Goal: Transaction & Acquisition: Obtain resource

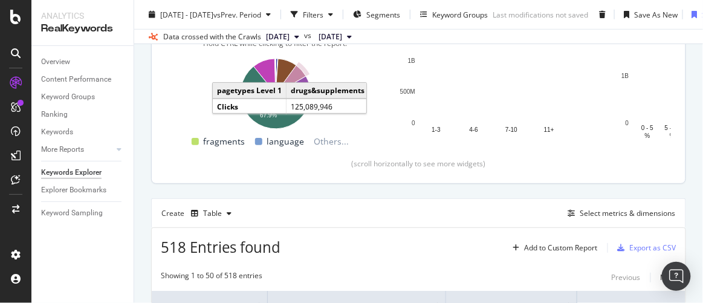
scroll to position [54, 0]
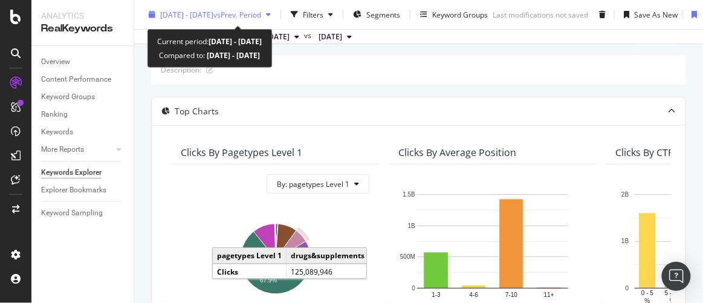
click at [213, 12] on span "[DATE] - [DATE]" at bounding box center [186, 14] width 53 height 10
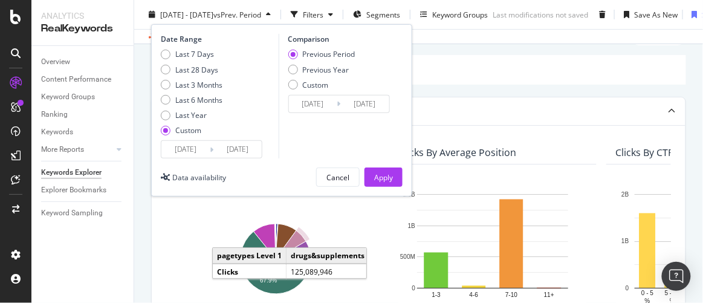
click at [181, 153] on input "[DATE]" at bounding box center [185, 149] width 48 height 17
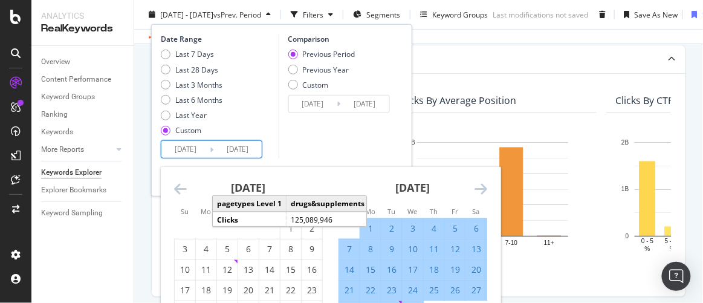
scroll to position [164, 0]
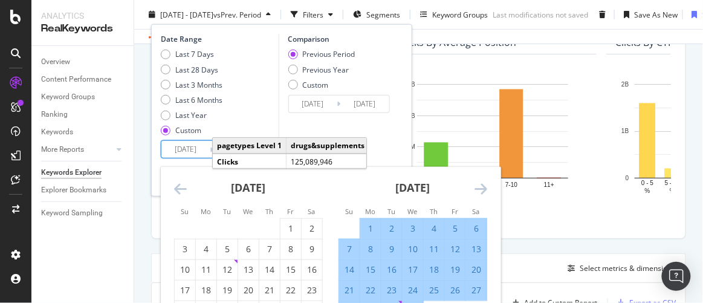
click at [474, 185] on icon "Move forward to switch to the next month." at bounding box center [480, 188] width 13 height 15
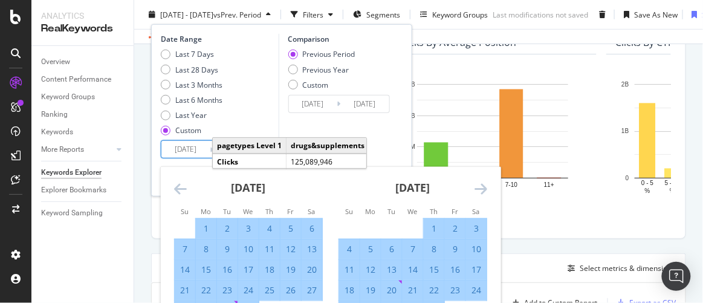
click at [479, 185] on icon "Move forward to switch to the next month." at bounding box center [480, 188] width 13 height 15
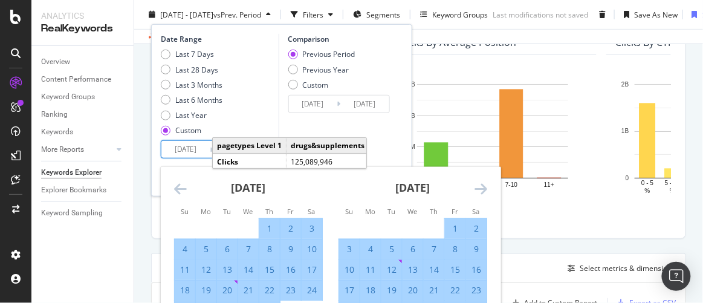
click at [479, 185] on icon "Move forward to switch to the next month." at bounding box center [480, 188] width 13 height 15
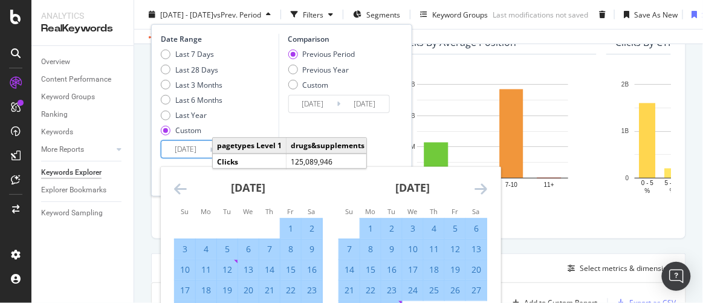
click at [479, 185] on icon "Move forward to switch to the next month." at bounding box center [480, 188] width 13 height 15
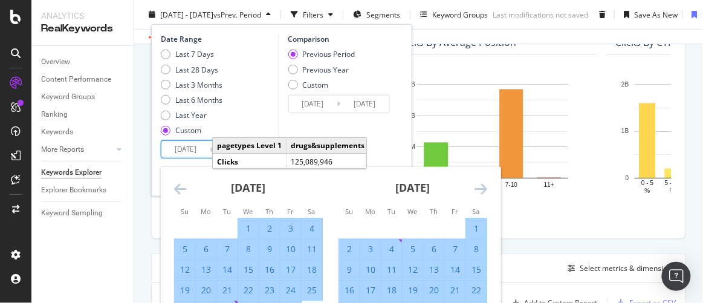
click at [479, 185] on icon "Move forward to switch to the next month." at bounding box center [480, 188] width 13 height 15
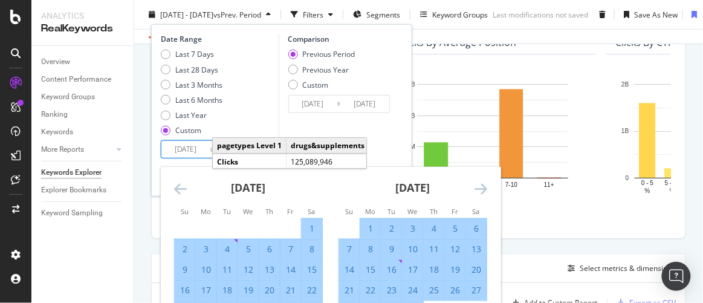
click at [479, 185] on icon "Move forward to switch to the next month." at bounding box center [480, 188] width 13 height 15
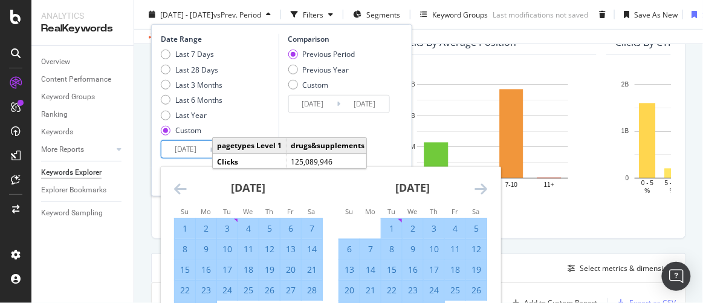
click at [479, 186] on icon "Move forward to switch to the next month." at bounding box center [480, 188] width 13 height 15
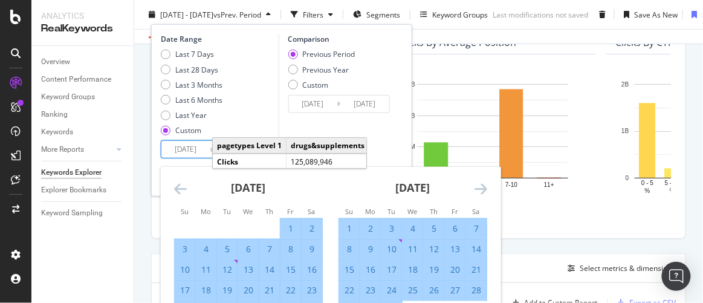
click at [479, 187] on icon "Move forward to switch to the next month." at bounding box center [480, 188] width 13 height 15
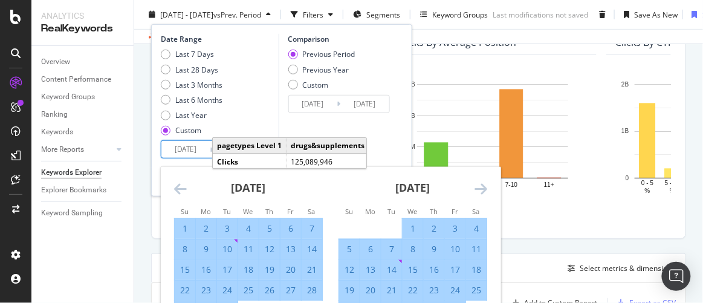
click at [479, 187] on icon "Move forward to switch to the next month." at bounding box center [480, 188] width 13 height 15
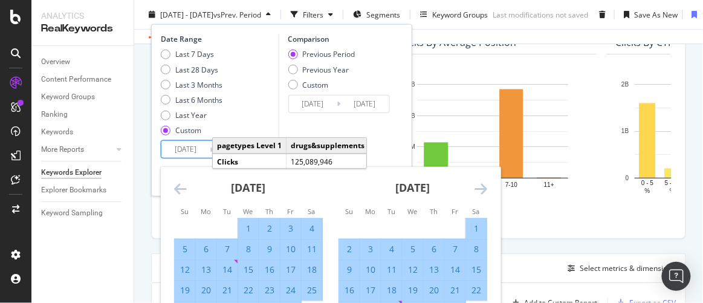
click at [479, 189] on icon "Move forward to switch to the next month." at bounding box center [480, 188] width 13 height 15
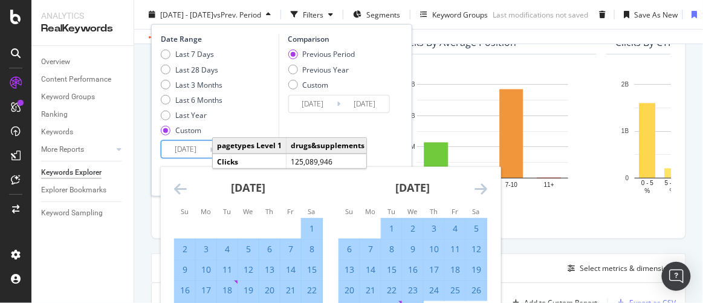
click at [479, 189] on icon "Move forward to switch to the next month." at bounding box center [480, 188] width 13 height 15
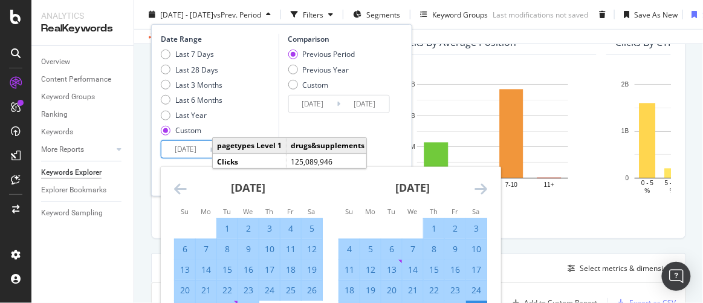
click at [479, 190] on icon "Move forward to switch to the next month." at bounding box center [480, 188] width 13 height 15
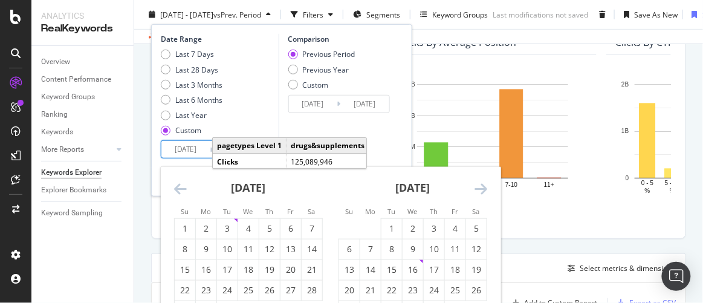
click at [479, 190] on icon "Move forward to switch to the next month." at bounding box center [480, 188] width 13 height 15
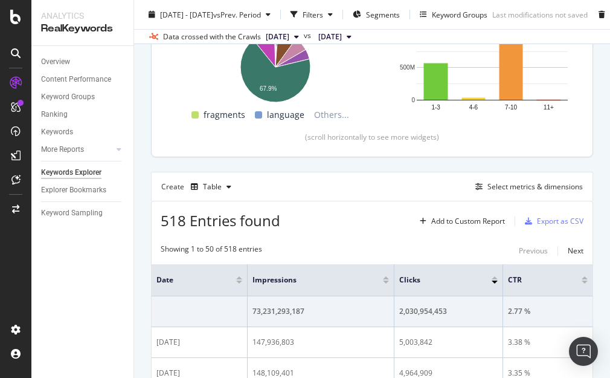
scroll to position [4, 0]
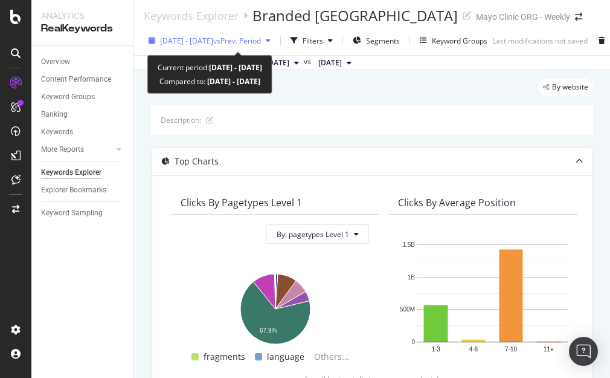
click at [213, 37] on span "[DATE] - [DATE]" at bounding box center [186, 41] width 53 height 10
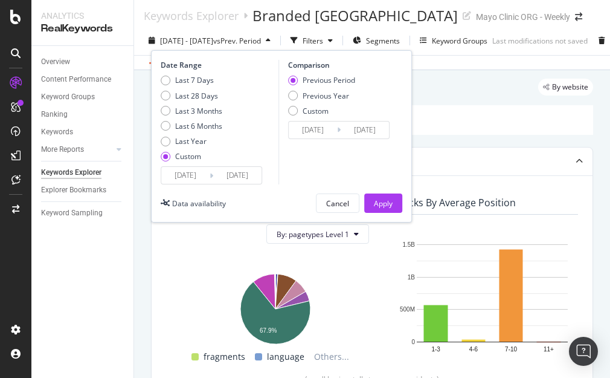
click at [173, 179] on input "[DATE]" at bounding box center [185, 175] width 48 height 17
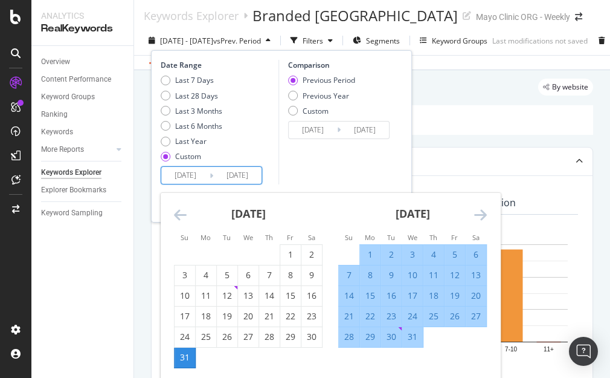
click at [479, 216] on icon "Move forward to switch to the next month." at bounding box center [480, 214] width 13 height 15
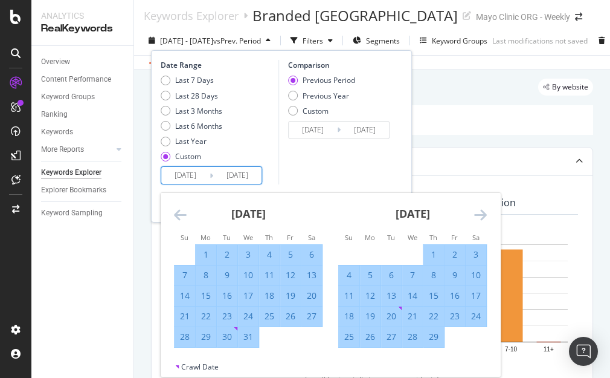
click at [479, 216] on icon "Move forward to switch to the next month." at bounding box center [480, 214] width 13 height 15
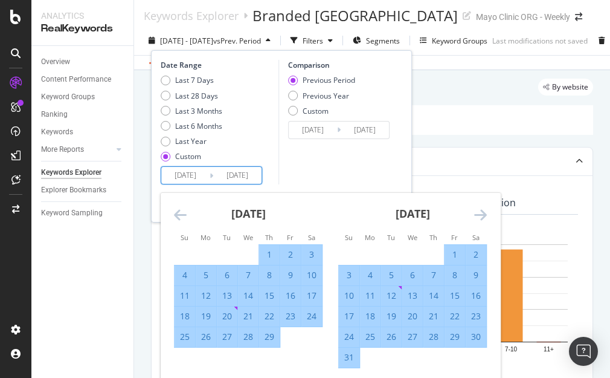
click at [479, 216] on icon "Move forward to switch to the next month." at bounding box center [480, 214] width 13 height 15
click at [479, 218] on icon "Move forward to switch to the next month." at bounding box center [480, 214] width 13 height 15
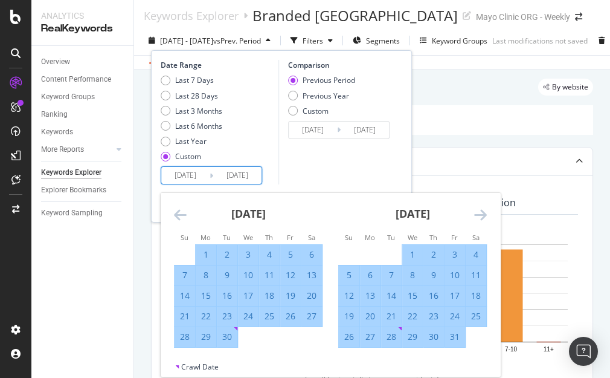
click at [479, 218] on icon "Move forward to switch to the next month." at bounding box center [480, 214] width 13 height 15
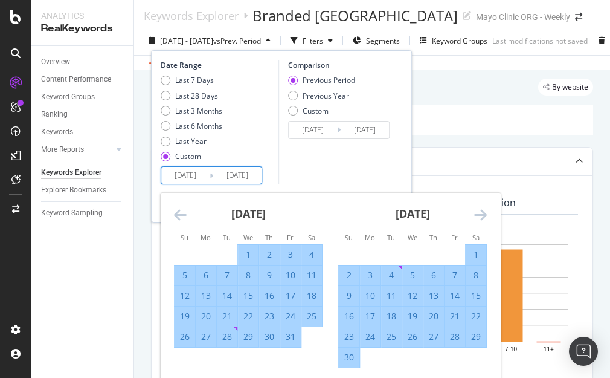
click at [479, 218] on icon "Move forward to switch to the next month." at bounding box center [480, 214] width 13 height 15
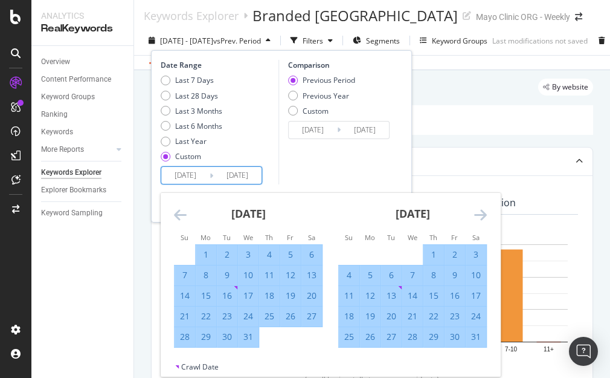
click at [479, 221] on icon "Move forward to switch to the next month." at bounding box center [480, 214] width 13 height 15
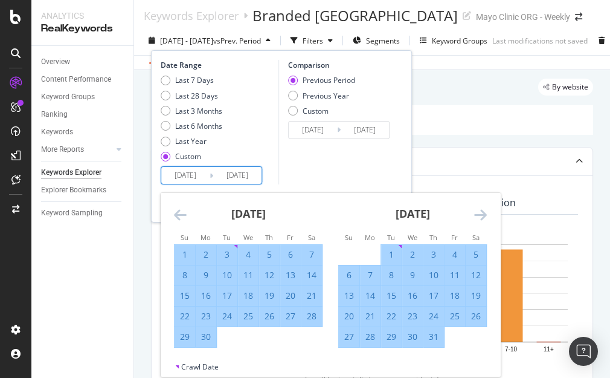
click at [479, 221] on icon "Move forward to switch to the next month." at bounding box center [480, 214] width 13 height 15
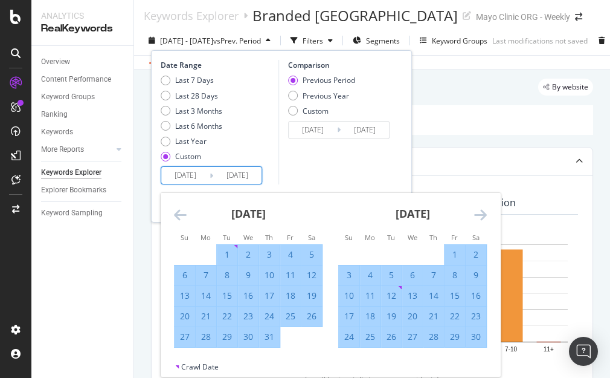
click at [479, 221] on icon "Move forward to switch to the next month." at bounding box center [480, 214] width 13 height 15
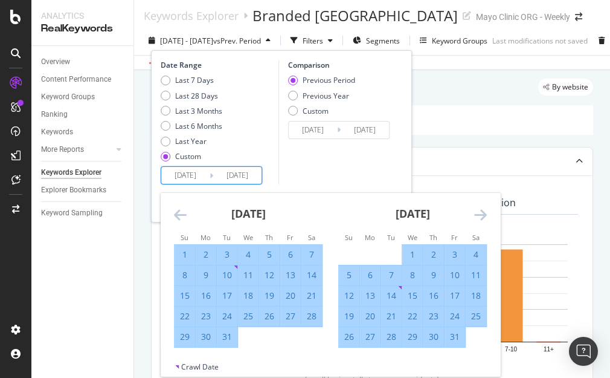
click at [479, 221] on icon "Move forward to switch to the next month." at bounding box center [480, 214] width 13 height 15
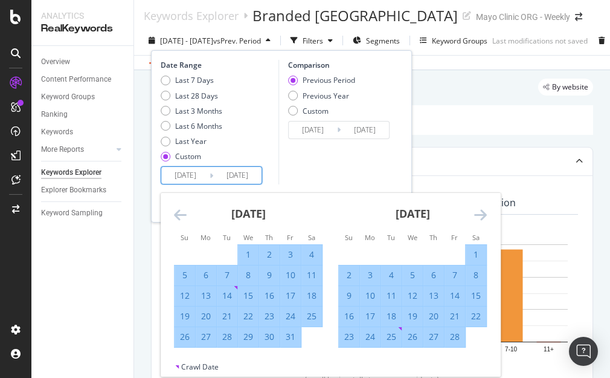
click at [479, 221] on icon "Move forward to switch to the next month." at bounding box center [480, 214] width 13 height 15
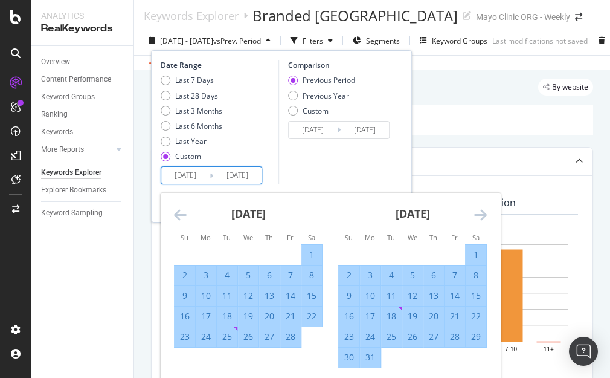
click at [479, 221] on icon "Move forward to switch to the next month." at bounding box center [480, 214] width 13 height 15
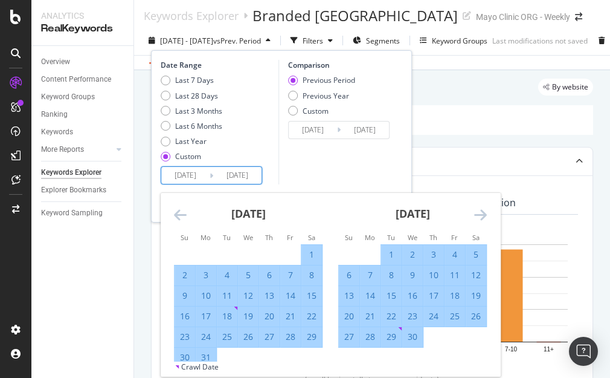
click at [479, 221] on icon "Move forward to switch to the next month." at bounding box center [480, 214] width 13 height 15
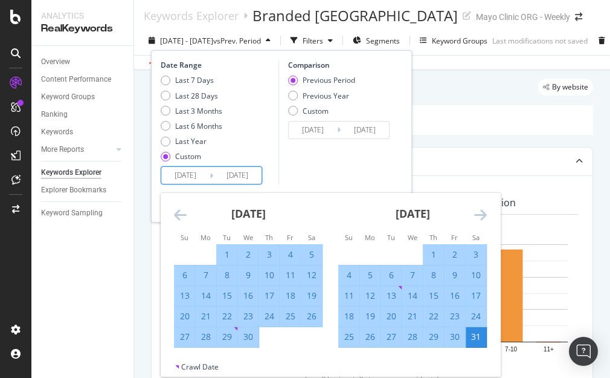
click at [479, 221] on icon "Move forward to switch to the next month." at bounding box center [480, 214] width 13 height 15
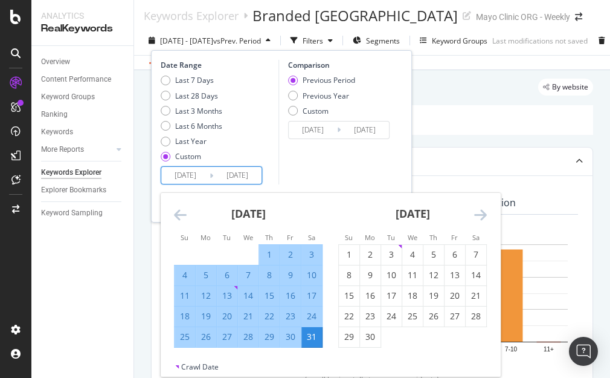
click at [479, 221] on icon "Move forward to switch to the next month." at bounding box center [480, 214] width 13 height 15
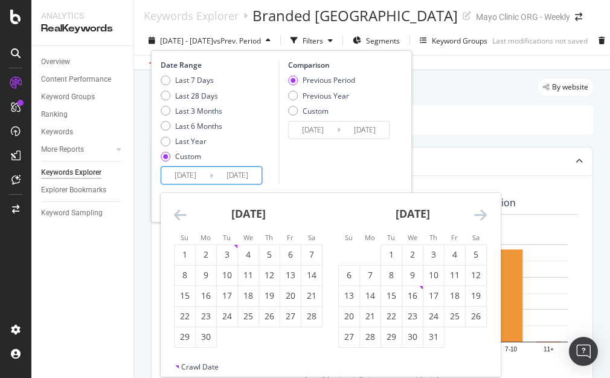
click at [479, 221] on icon "Move forward to switch to the next month." at bounding box center [480, 214] width 13 height 15
click at [389, 302] on div "26" at bounding box center [391, 337] width 21 height 12
type input "2025/08/26"
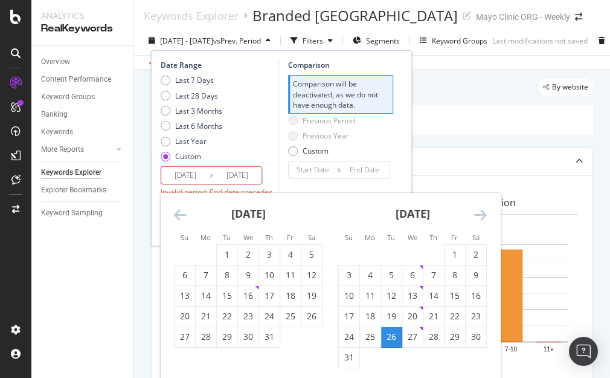
click at [475, 215] on icon "Move forward to switch to the next month." at bounding box center [480, 214] width 13 height 15
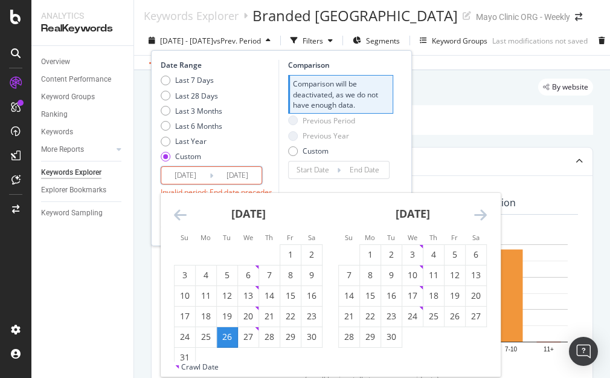
click at [484, 216] on icon "Move forward to switch to the next month." at bounding box center [480, 214] width 13 height 15
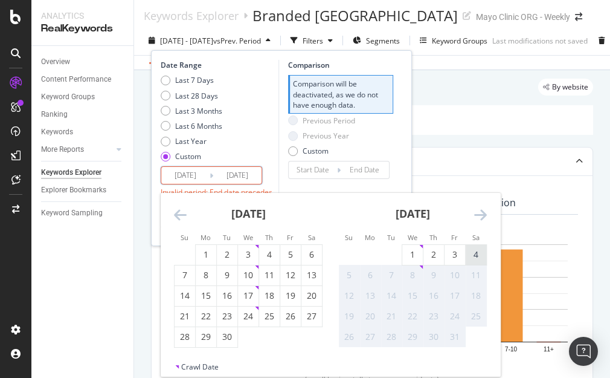
click at [475, 253] on div "4" at bounding box center [476, 254] width 21 height 12
type input "2025/10/04"
type input "[DATE]"
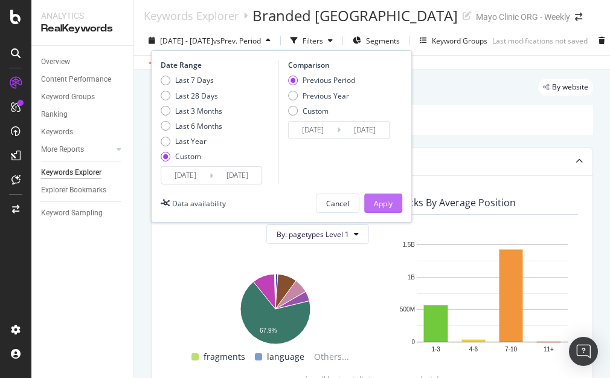
click at [388, 204] on div "Apply" at bounding box center [383, 203] width 19 height 10
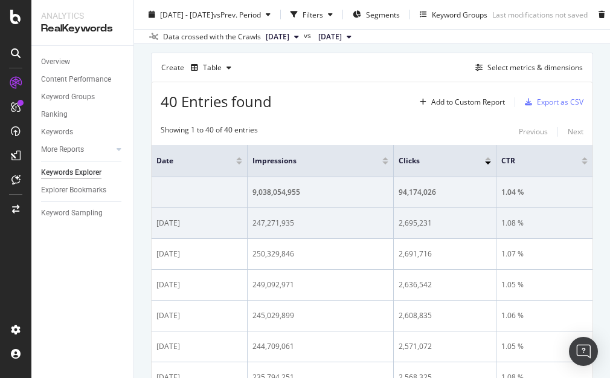
scroll to position [410, 0]
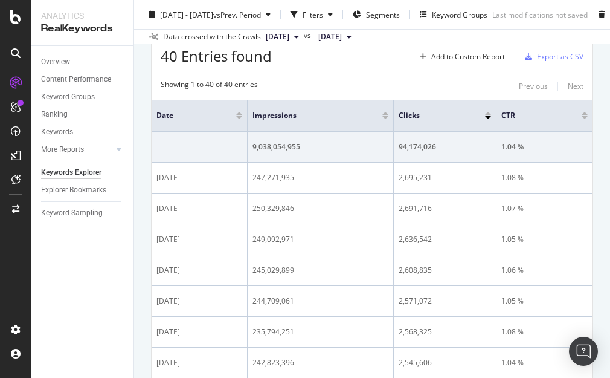
click at [240, 116] on div at bounding box center [239, 117] width 6 height 3
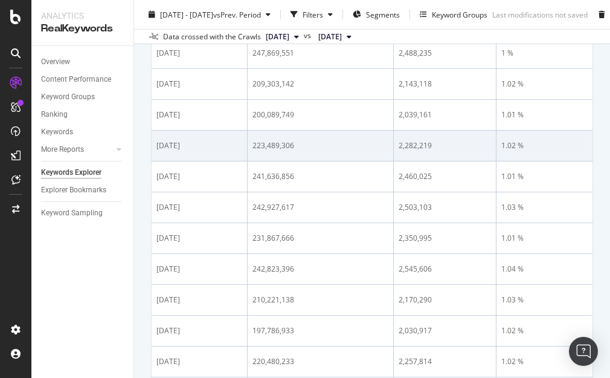
scroll to position [465, 0]
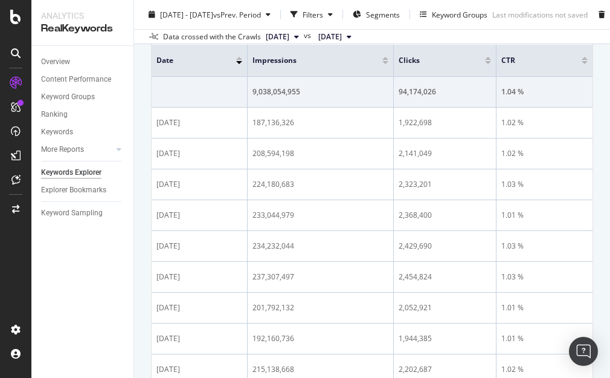
click at [239, 57] on div at bounding box center [239, 58] width 6 height 3
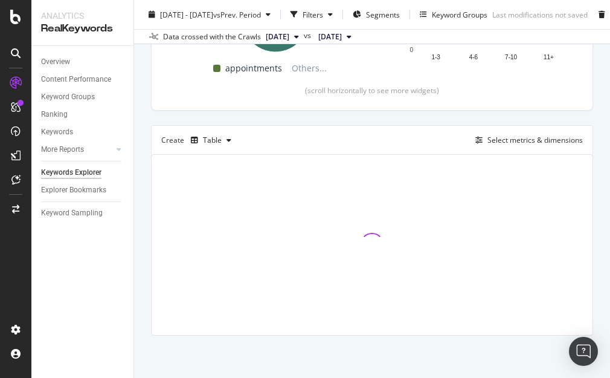
scroll to position [300, 0]
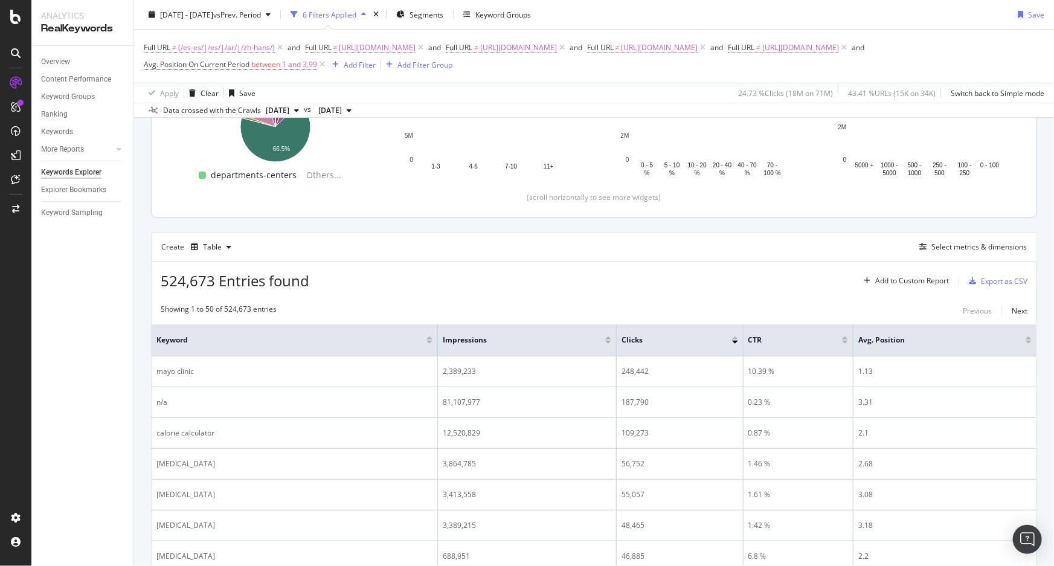
scroll to position [164, 0]
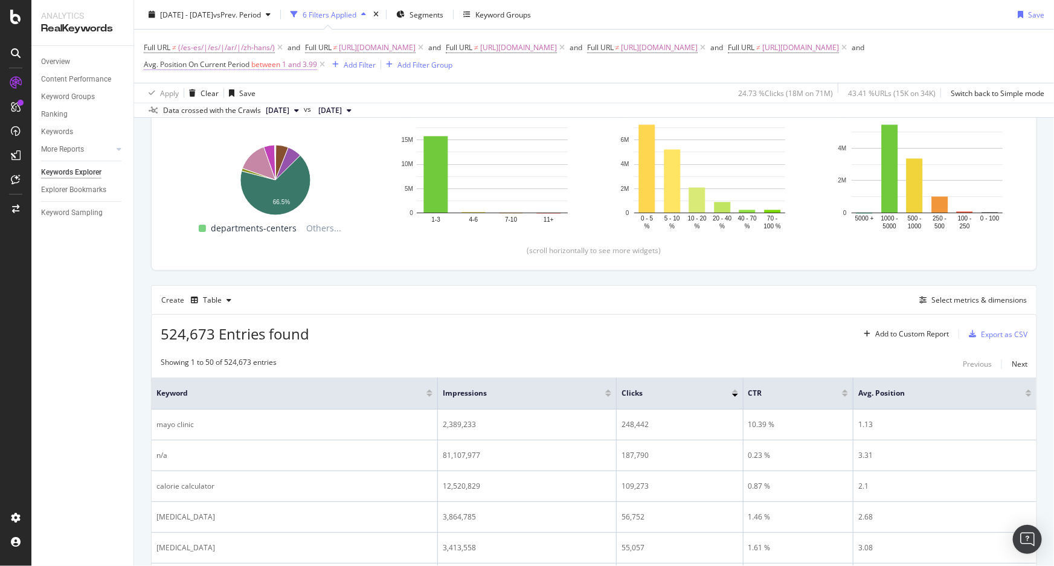
click at [286, 65] on span "1 and 3.99" at bounding box center [299, 64] width 35 height 17
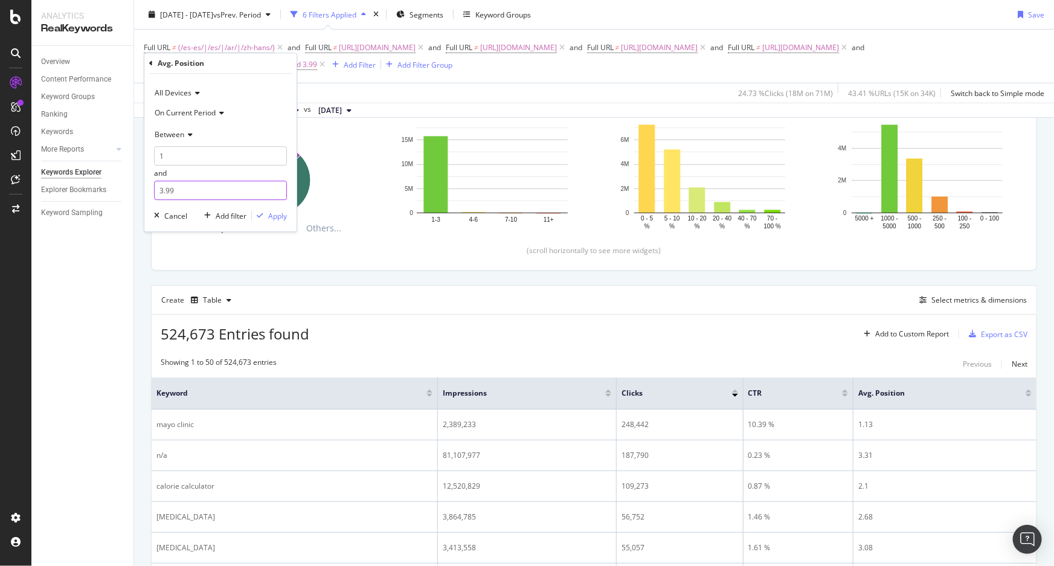
drag, startPoint x: 187, startPoint y: 193, endPoint x: 129, endPoint y: 187, distance: 57.7
click at [131, 187] on body "Analytics RealKeywords Overview Content Performance Keyword Groups Ranking Keyw…" at bounding box center [527, 283] width 1054 height 566
drag, startPoint x: 175, startPoint y: 188, endPoint x: 145, endPoint y: 188, distance: 30.2
click at [145, 188] on div "All Devices On Current Period Between 1 and 3.99 Cancel Add filter Apply" at bounding box center [220, 153] width 152 height 158
type input "4"
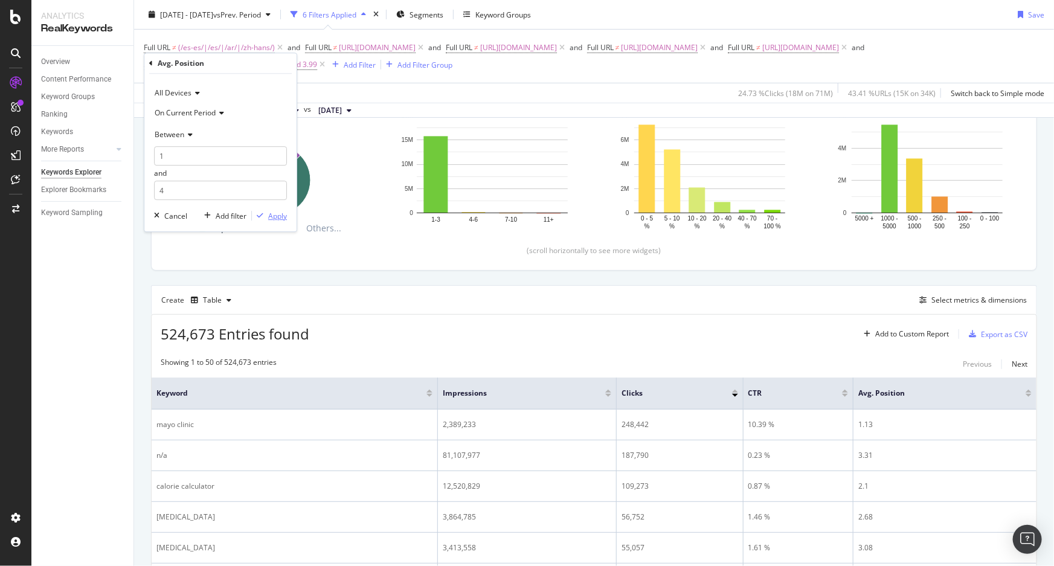
click at [275, 218] on div "Apply" at bounding box center [277, 216] width 19 height 10
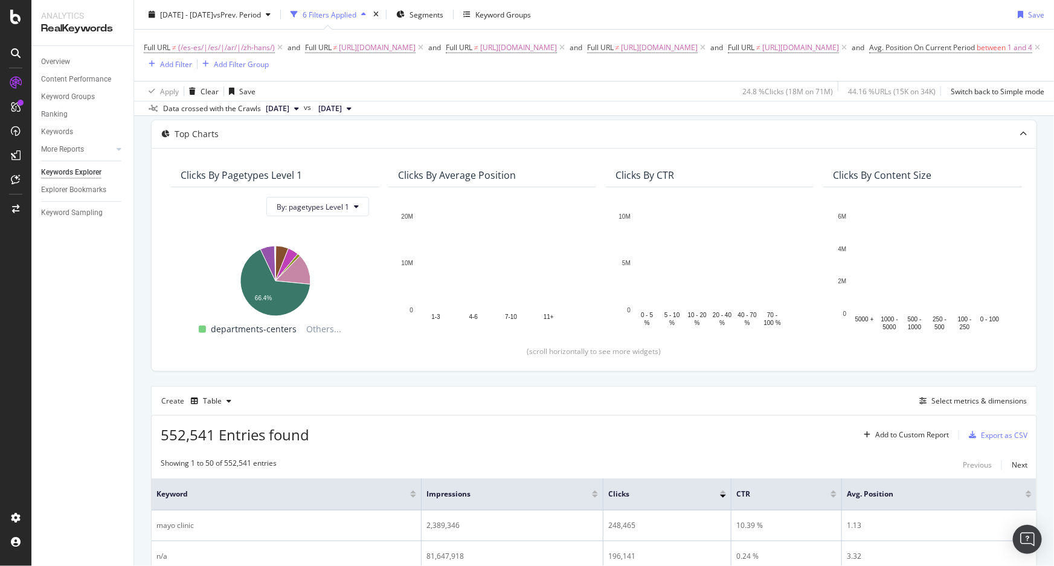
scroll to position [54, 0]
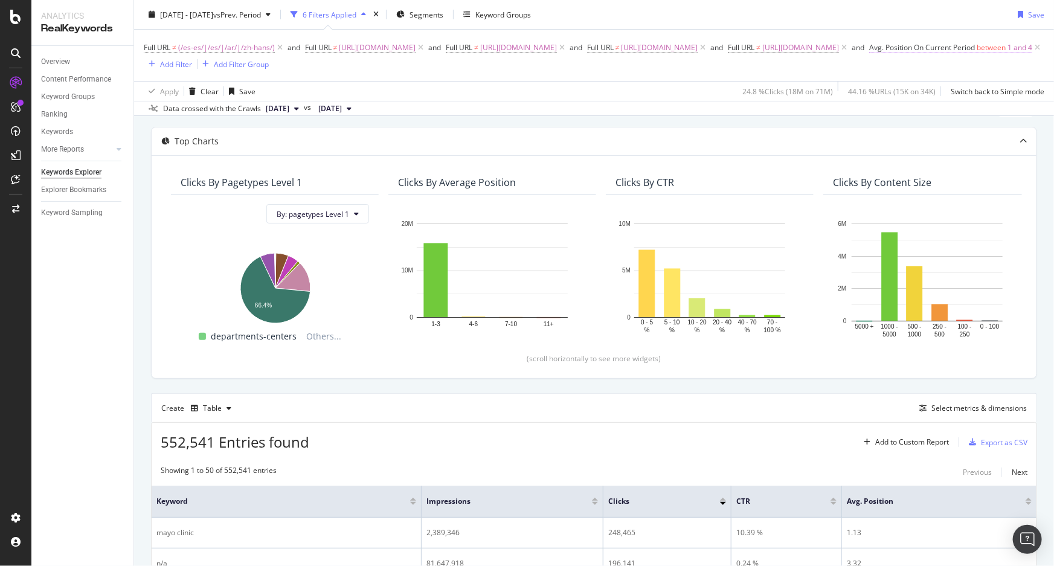
click at [613, 56] on span "1 and 4" at bounding box center [1020, 47] width 25 height 17
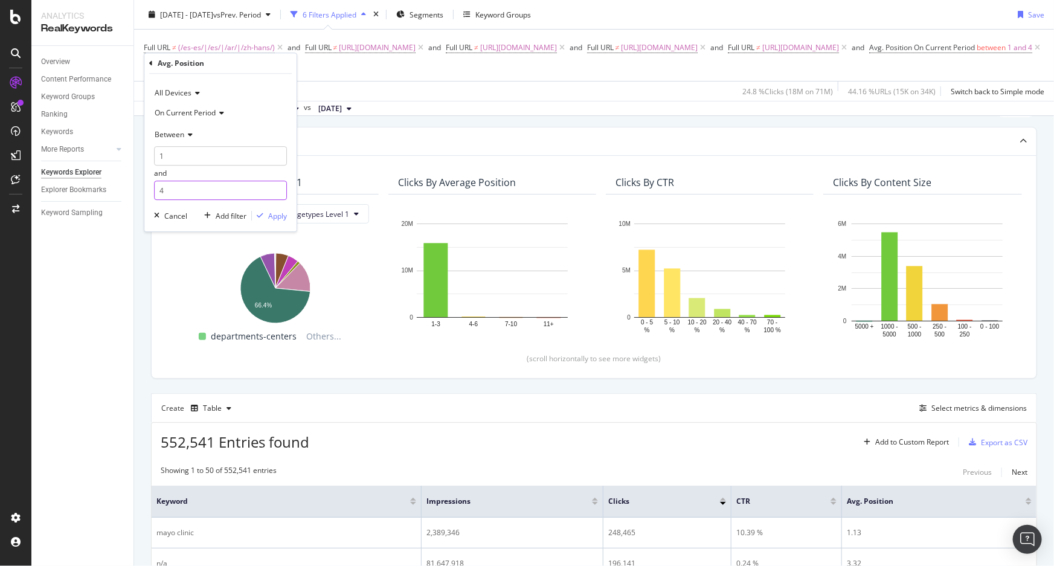
drag, startPoint x: 196, startPoint y: 192, endPoint x: 124, endPoint y: 182, distance: 72.0
click at [124, 182] on body "Analytics RealKeywords Overview Content Performance Keyword Groups Ranking Keyw…" at bounding box center [527, 283] width 1054 height 566
type input "3.99"
click at [277, 216] on div "Apply" at bounding box center [277, 216] width 19 height 10
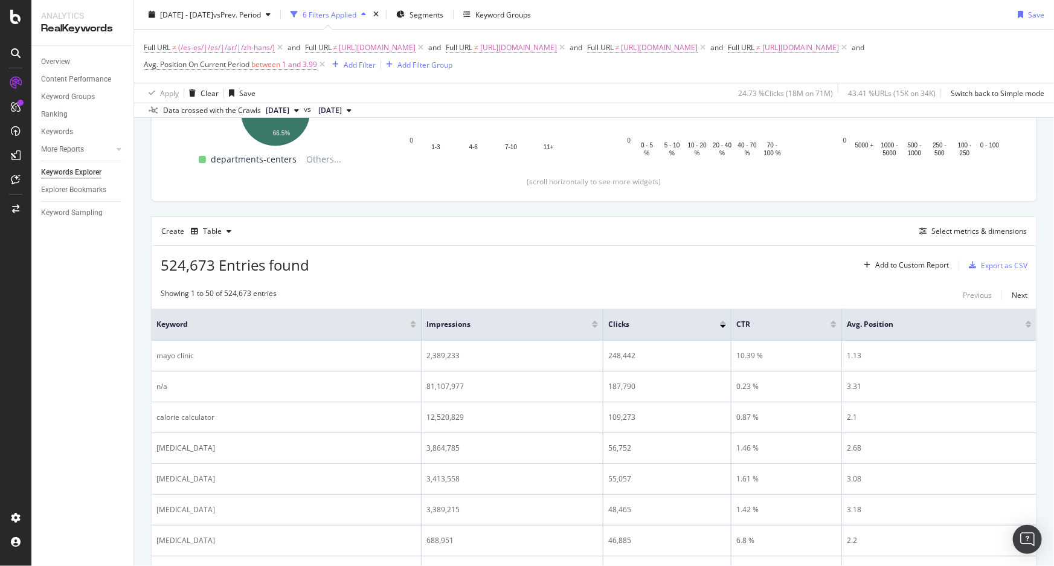
scroll to position [164, 0]
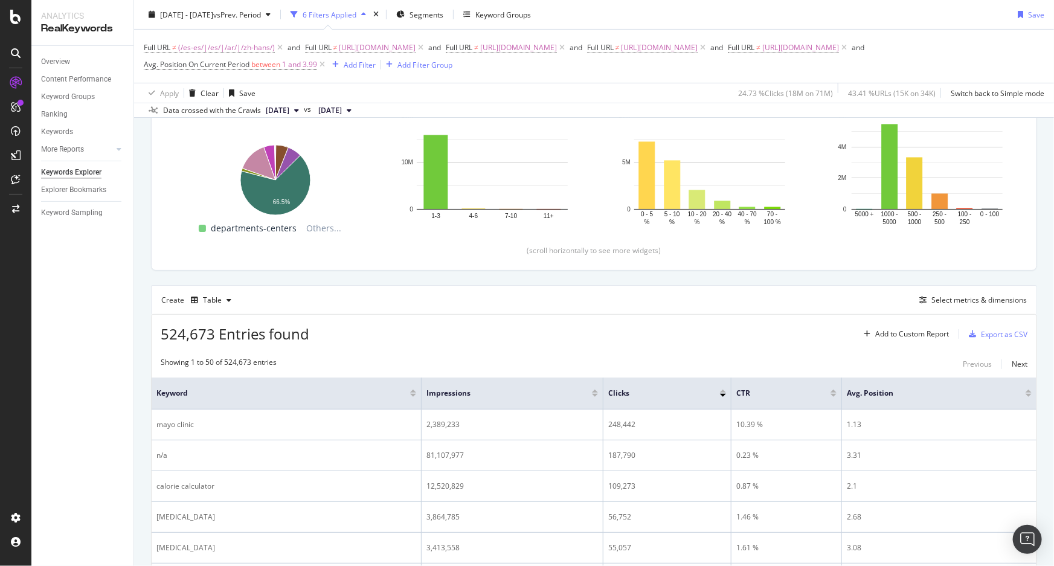
click at [613, 12] on div "2025 Sep. 1st - Sep. 30th vs Prev. Period 6 Filters Applied Segments Keyword Gr…" at bounding box center [594, 17] width 920 height 24
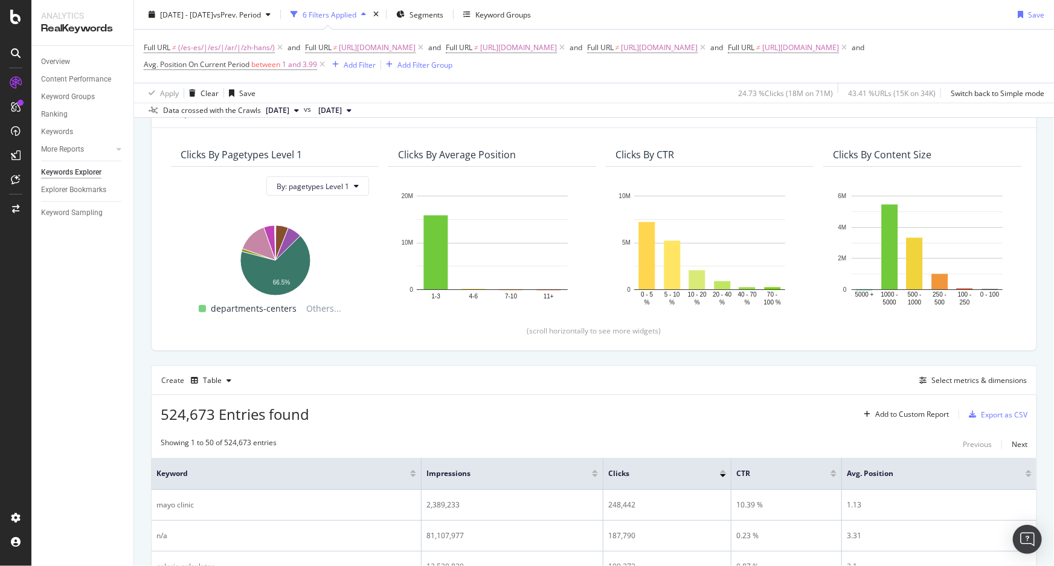
scroll to position [0, 0]
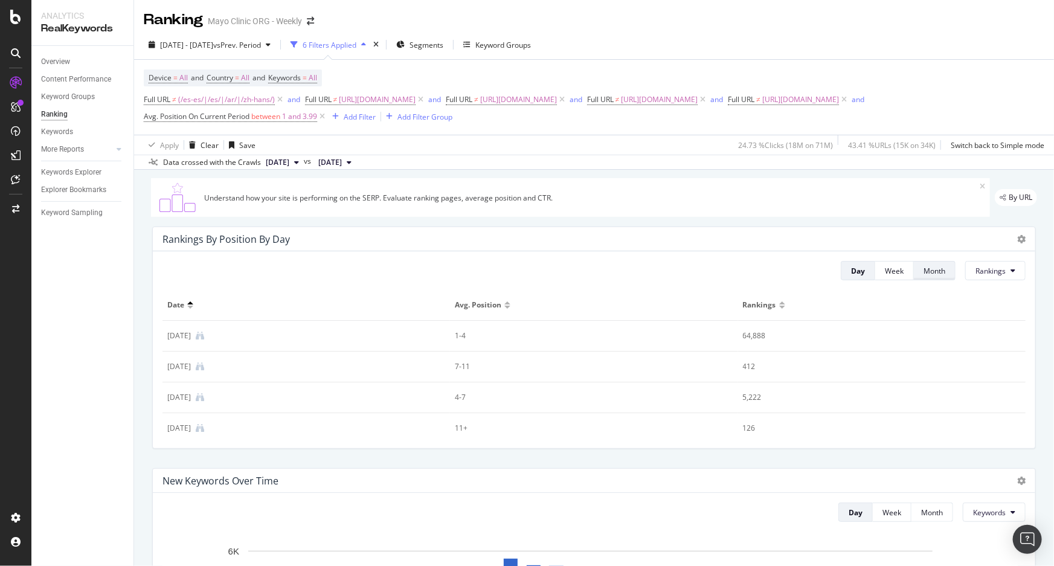
click at [702, 271] on div "Month" at bounding box center [935, 271] width 22 height 10
click at [317, 118] on span "1 and 3.99" at bounding box center [299, 116] width 35 height 17
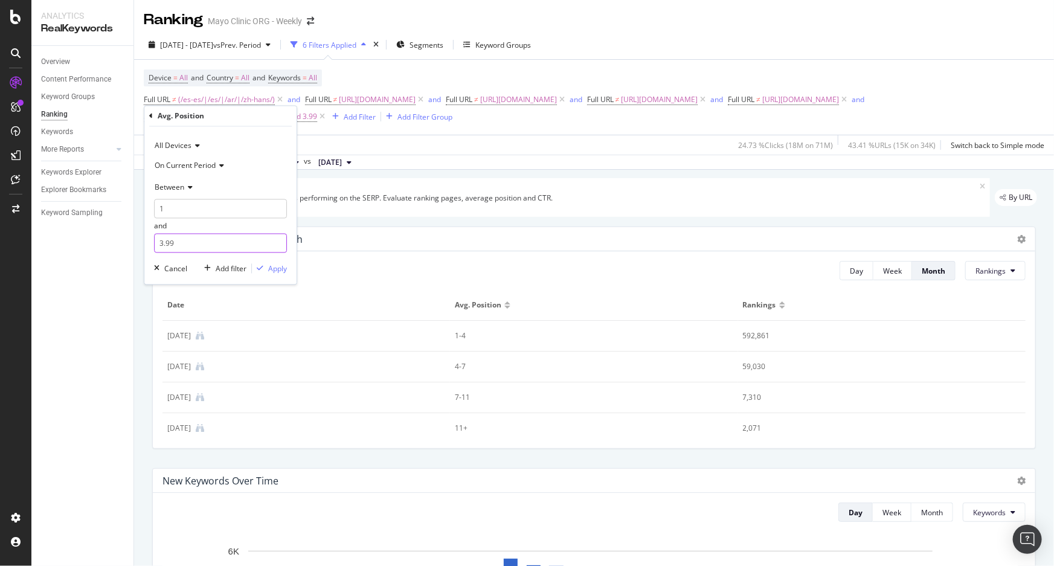
drag, startPoint x: 179, startPoint y: 248, endPoint x: 150, endPoint y: 247, distance: 29.1
click at [150, 247] on div "All Devices On Current Period Between 1 and 3.99 Cancel Add filter Apply" at bounding box center [220, 206] width 152 height 158
type input "4"
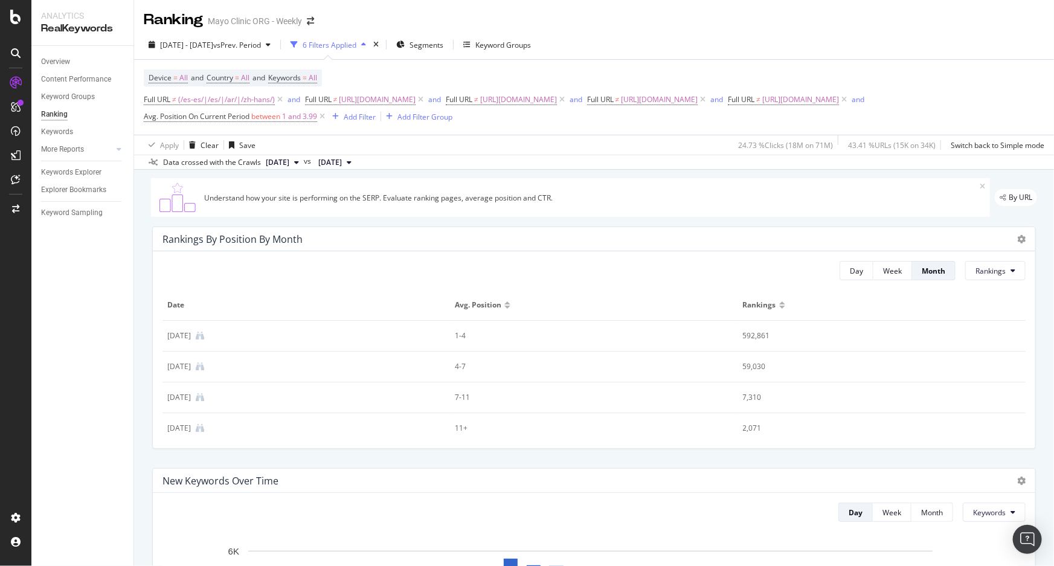
drag, startPoint x: 84, startPoint y: 277, endPoint x: 100, endPoint y: 269, distance: 17.6
click at [83, 276] on div "Overview Content Performance Keyword Groups Ranking Keywords More Reports Count…" at bounding box center [82, 306] width 102 height 520
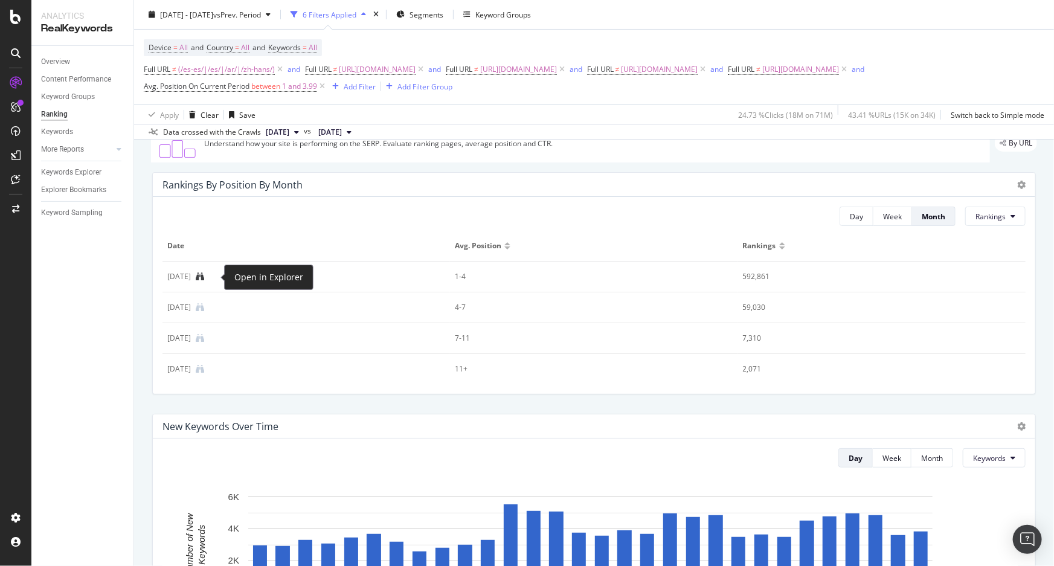
click at [204, 277] on icon at bounding box center [200, 277] width 8 height 8
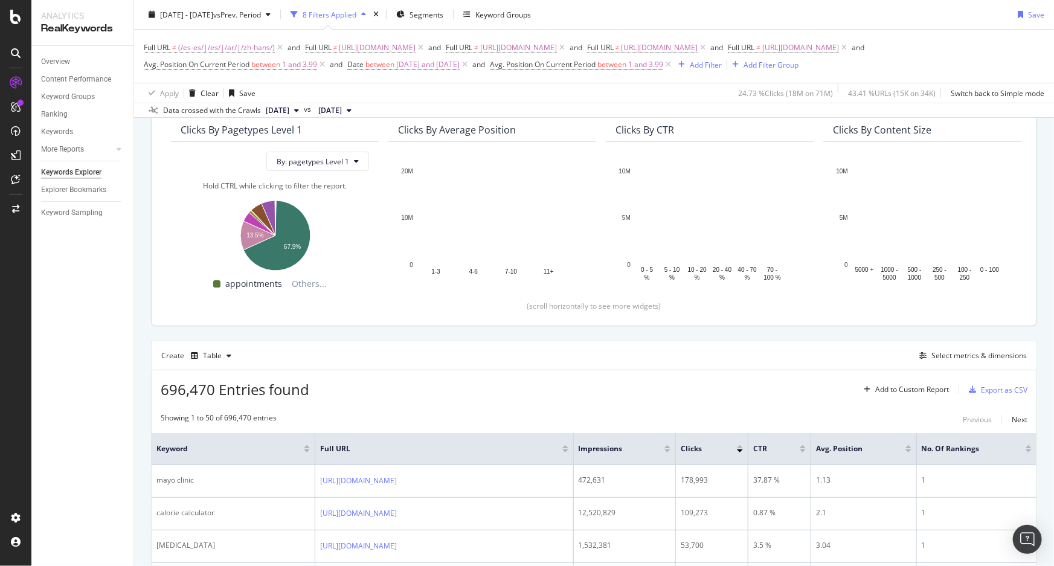
scroll to position [109, 0]
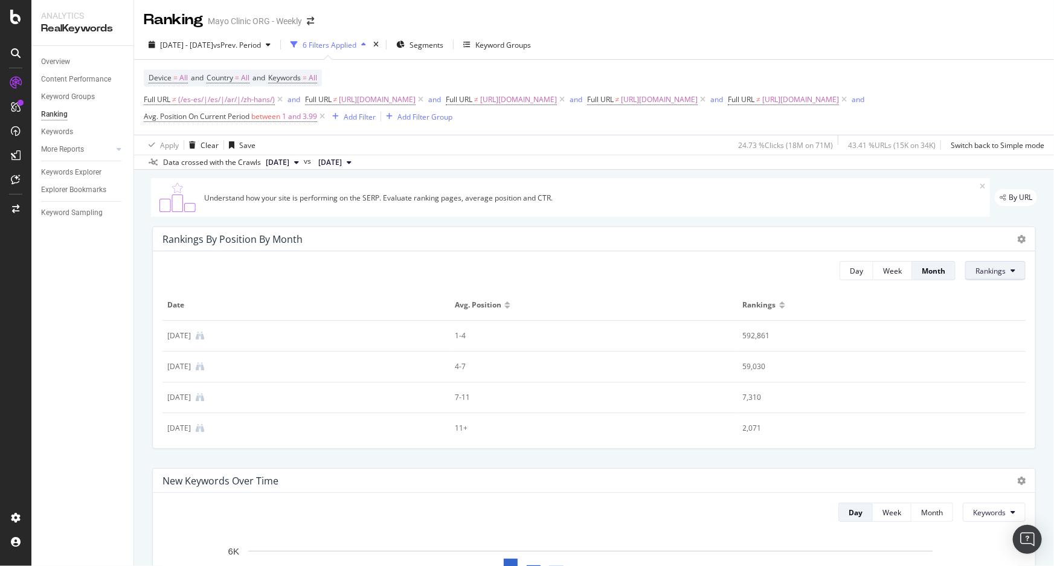
click at [702, 272] on span "Rankings" at bounding box center [991, 271] width 30 height 10
click at [685, 236] on div "Rankings By Position By Month" at bounding box center [584, 239] width 843 height 12
click at [702, 24] on div "Ranking Mayo Clinic ORG - Weekly" at bounding box center [594, 15] width 920 height 30
click at [204, 302] on icon at bounding box center [200, 336] width 8 height 8
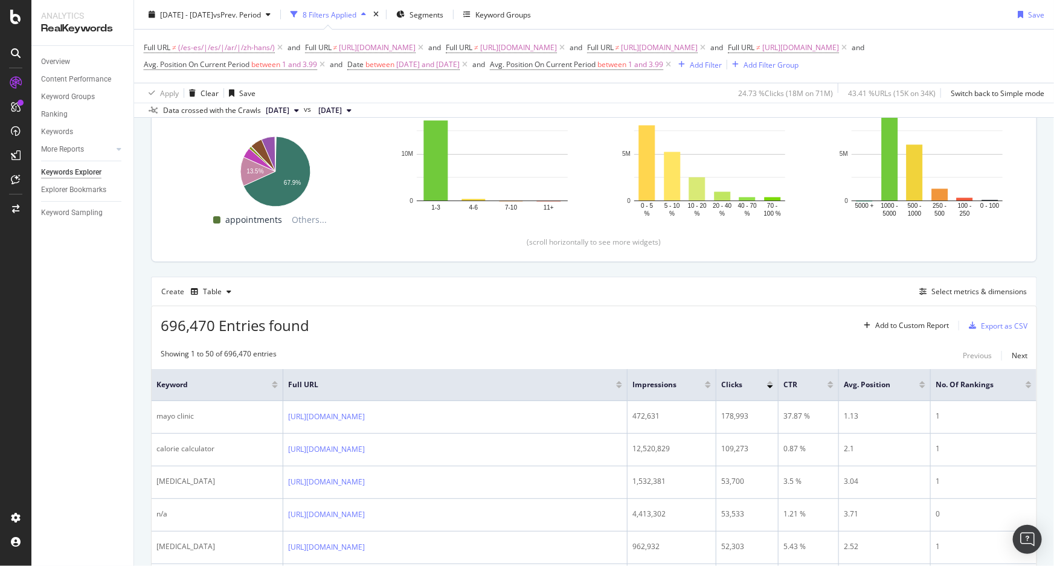
scroll to position [54, 0]
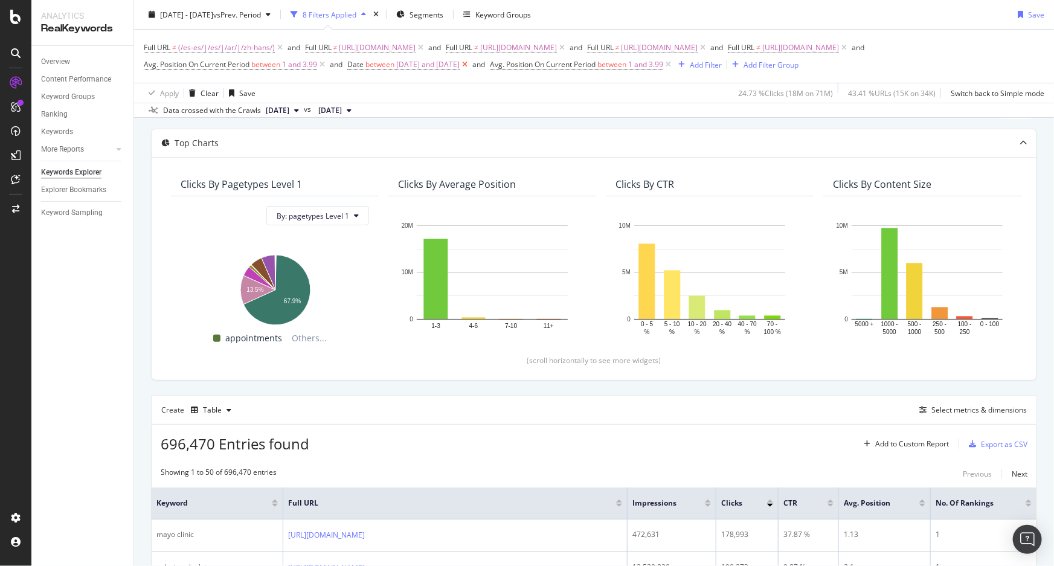
click at [470, 65] on icon at bounding box center [465, 65] width 10 height 12
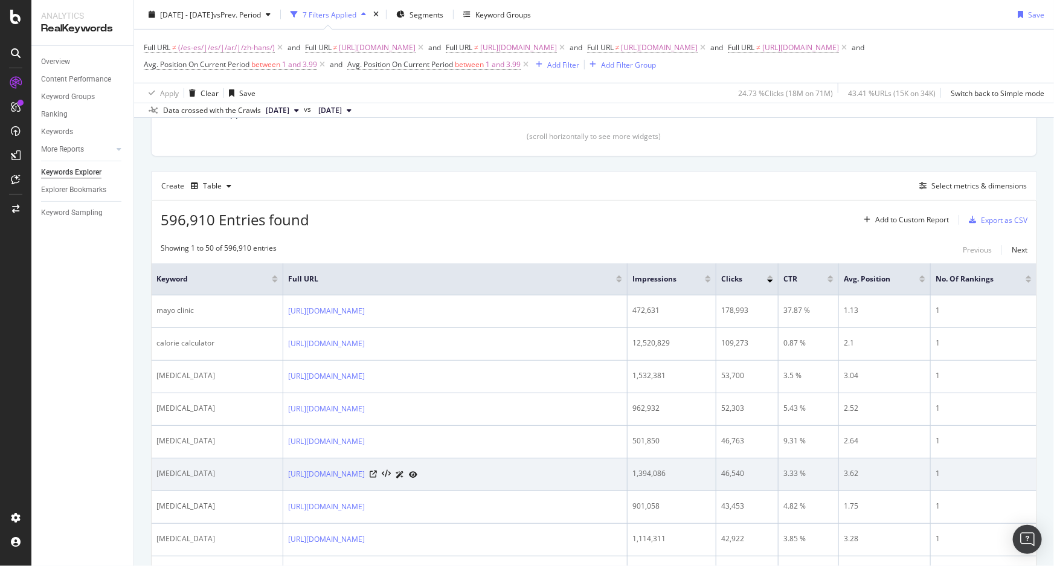
scroll to position [274, 0]
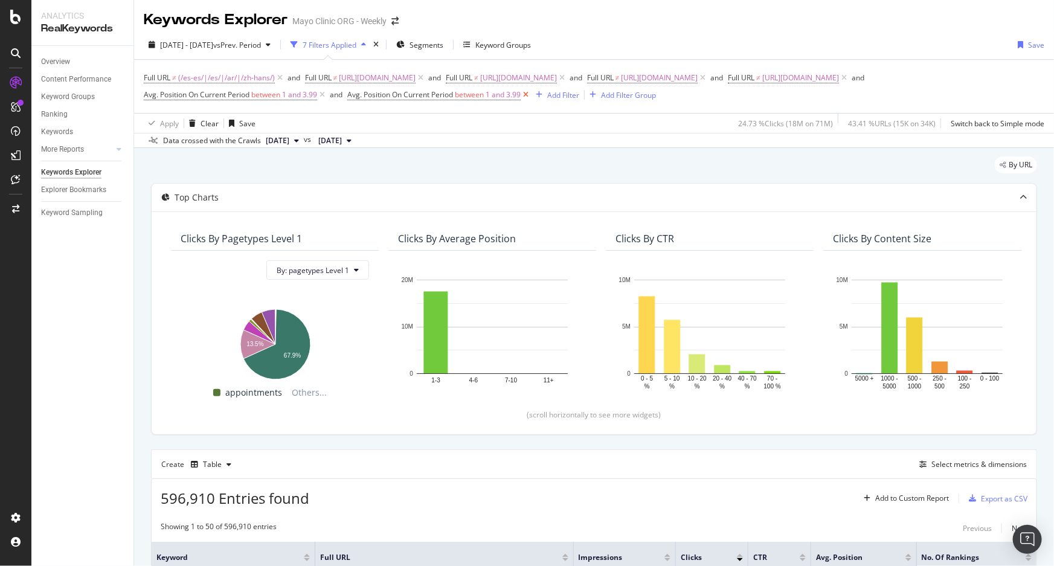
click at [529, 95] on icon at bounding box center [526, 95] width 10 height 12
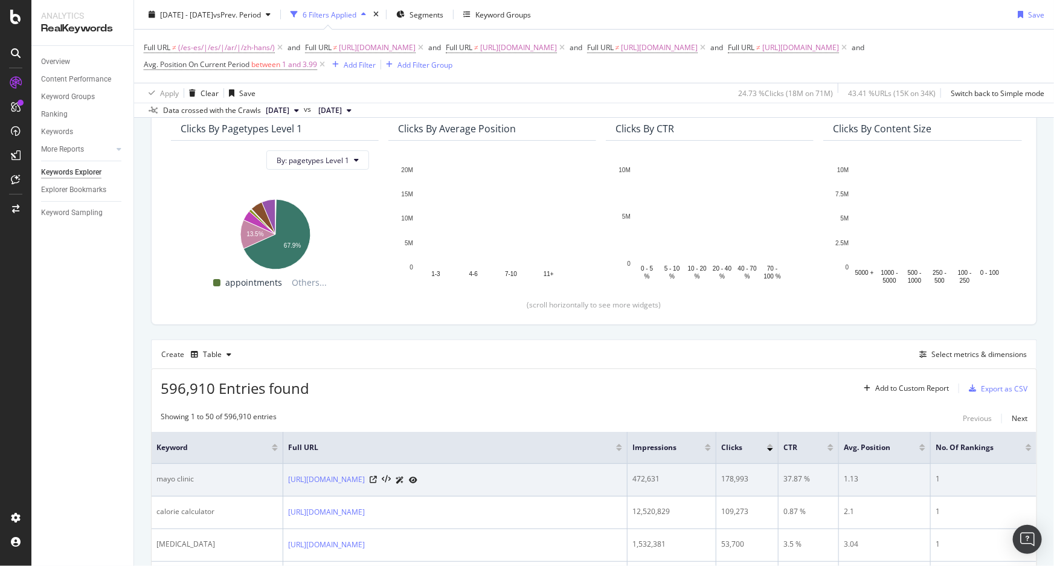
scroll to position [164, 0]
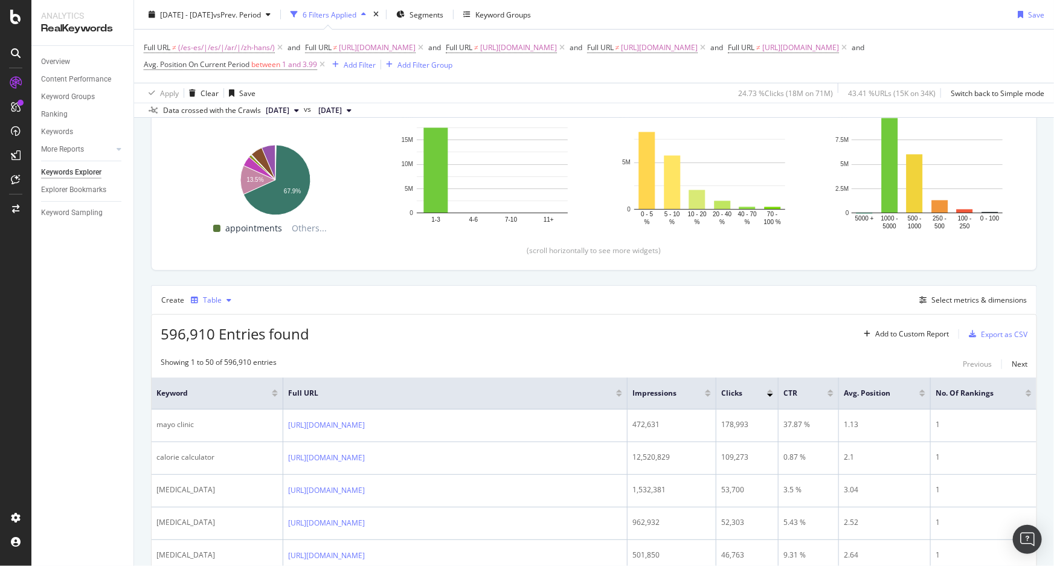
click at [227, 299] on icon "button" at bounding box center [229, 300] width 5 height 7
click at [486, 300] on div "Create Table Select metrics & dimensions" at bounding box center [594, 299] width 886 height 29
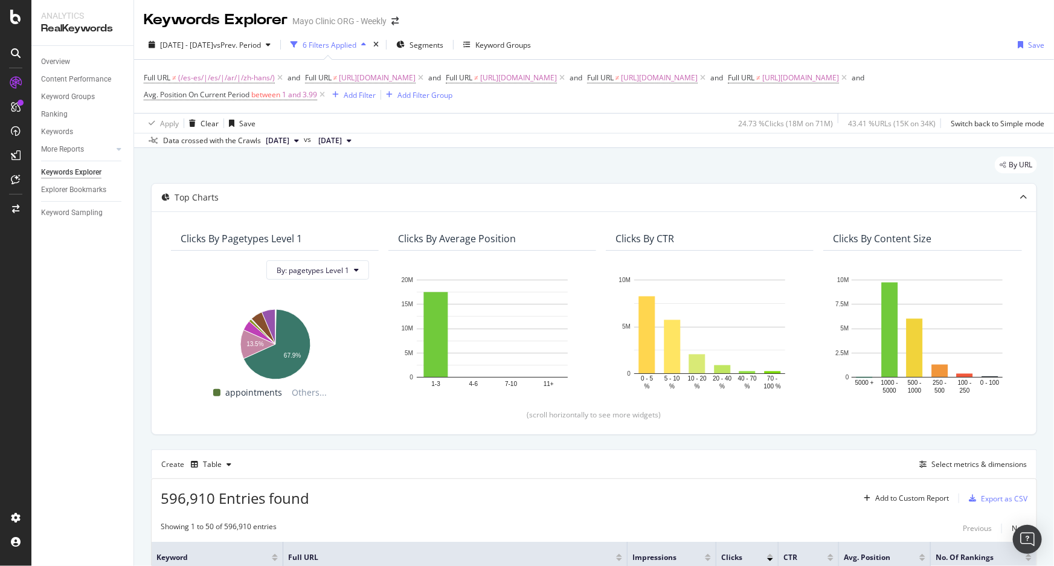
scroll to position [0, 0]
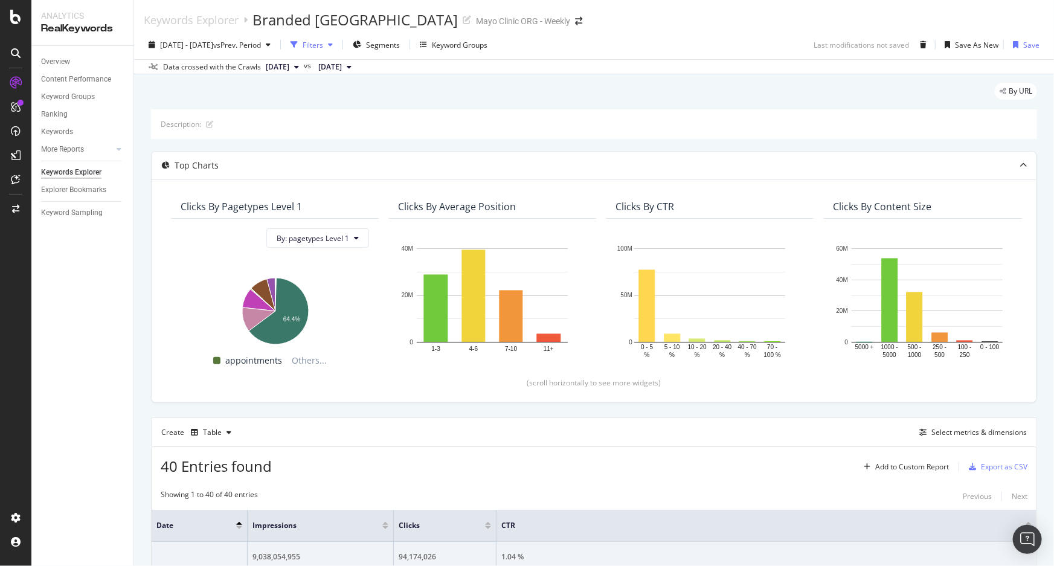
click at [338, 47] on div "button" at bounding box center [330, 44] width 15 height 7
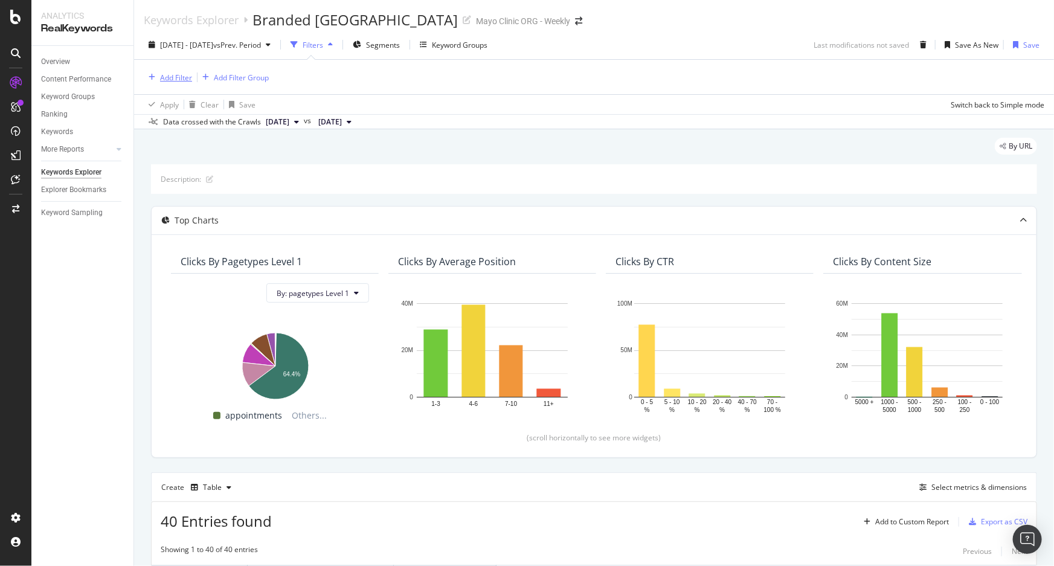
click at [178, 76] on div "Add Filter" at bounding box center [176, 78] width 32 height 10
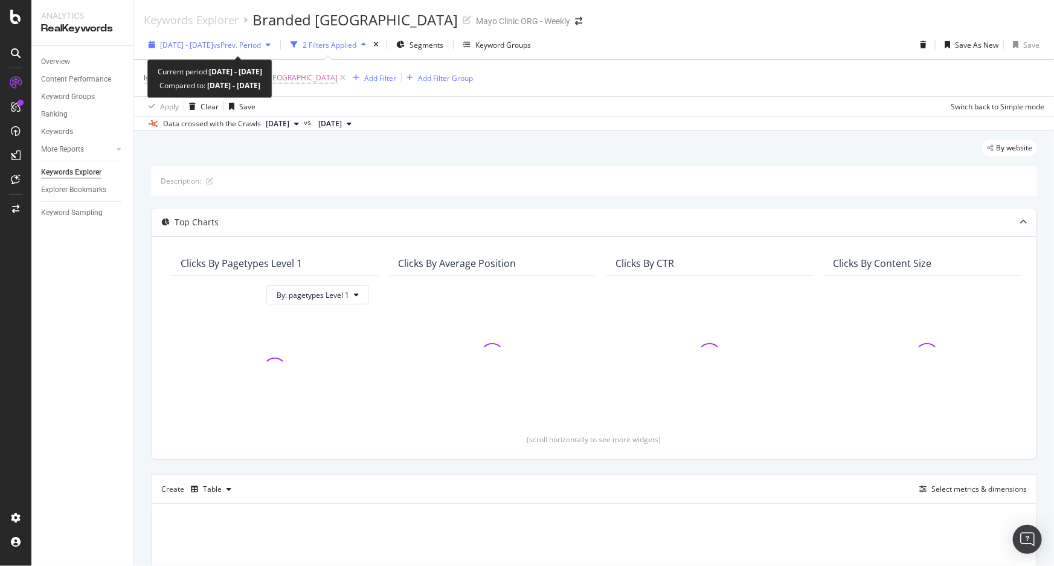
click at [208, 44] on span "[DATE] - [DATE]" at bounding box center [186, 45] width 53 height 10
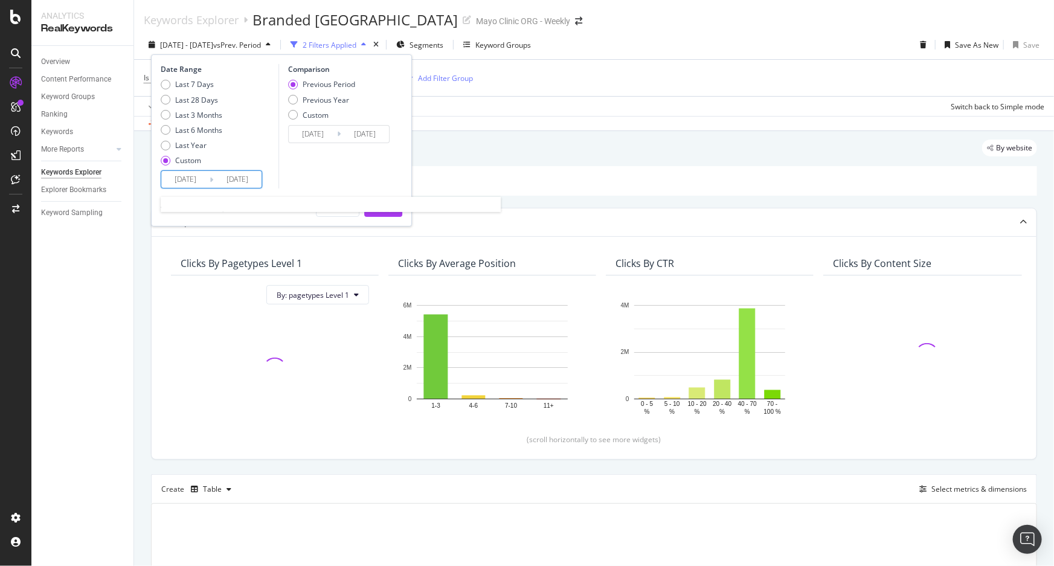
click at [190, 180] on input "[DATE]" at bounding box center [185, 179] width 48 height 17
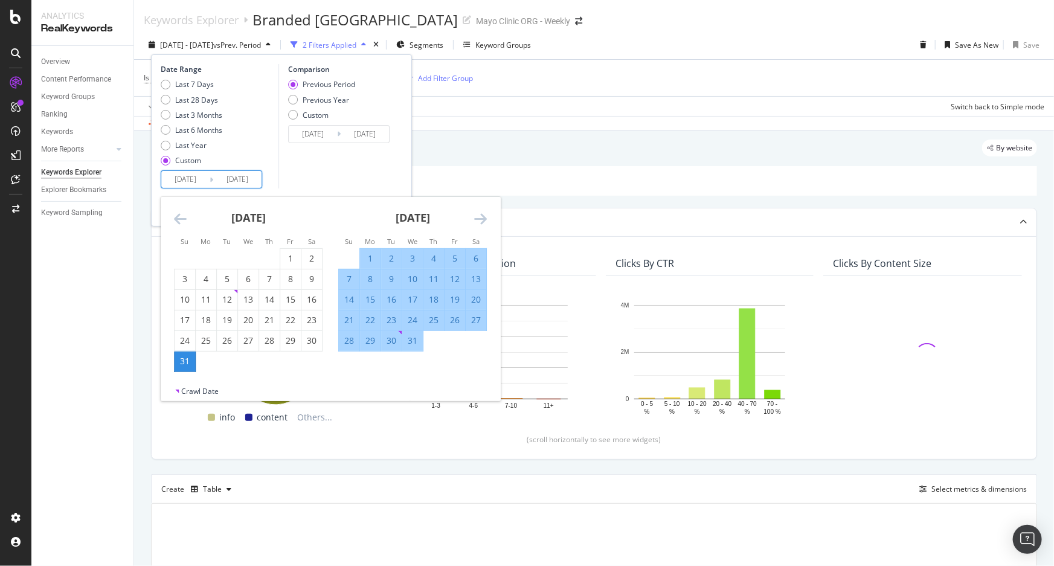
click at [486, 219] on icon "Move forward to switch to the next month." at bounding box center [480, 218] width 13 height 15
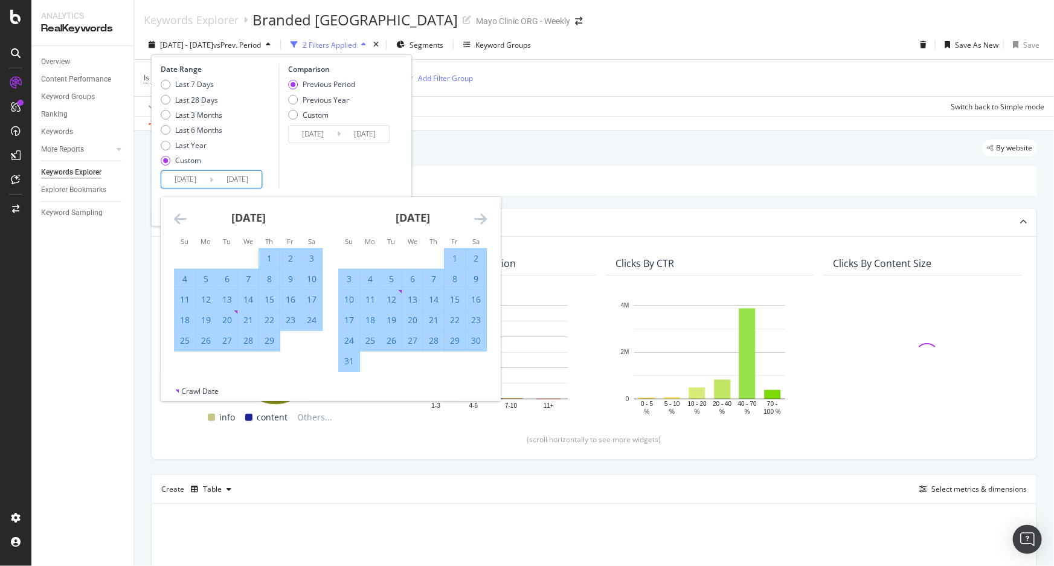
click at [486, 219] on icon "Move forward to switch to the next month." at bounding box center [480, 218] width 13 height 15
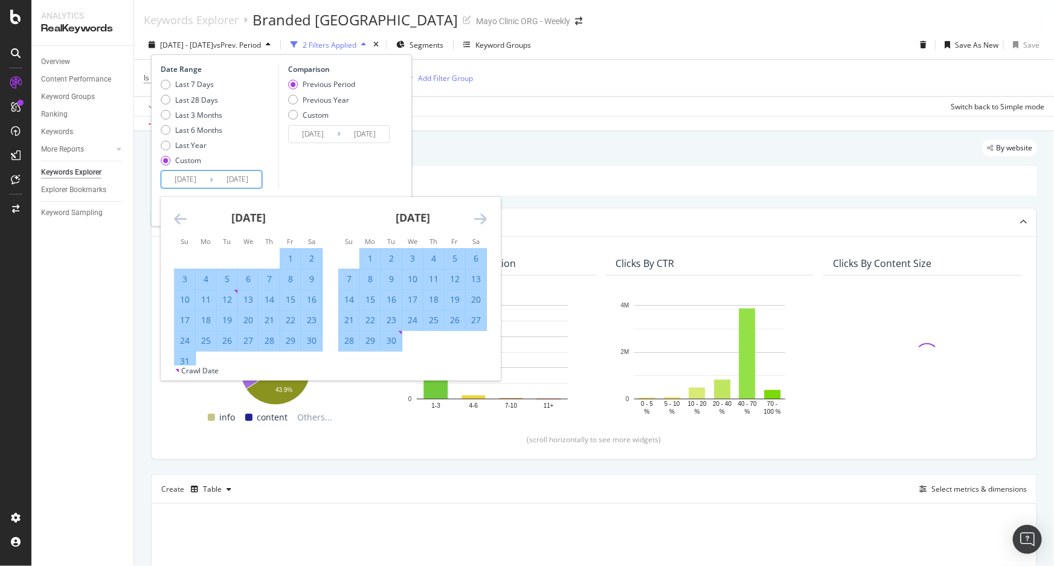
click at [486, 219] on icon "Move forward to switch to the next month." at bounding box center [480, 218] width 13 height 15
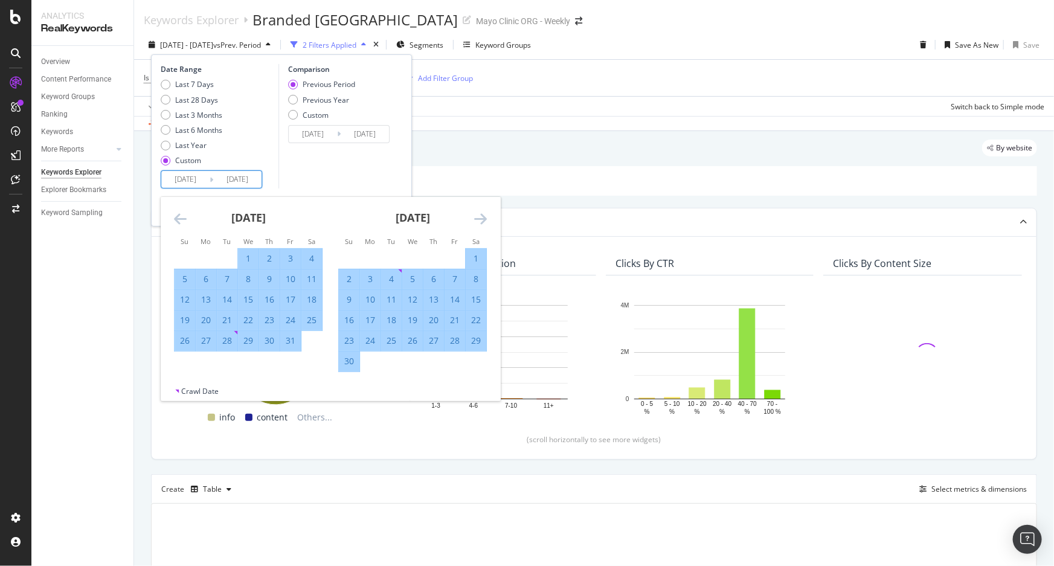
click at [486, 219] on icon "Move forward to switch to the next month." at bounding box center [480, 218] width 13 height 15
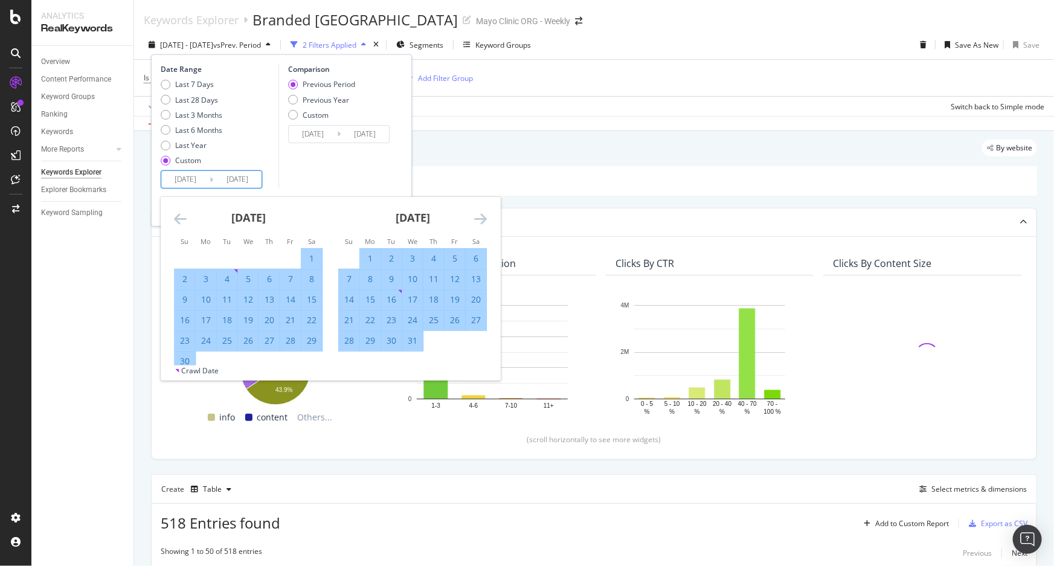
click at [486, 219] on icon "Move forward to switch to the next month." at bounding box center [480, 218] width 13 height 15
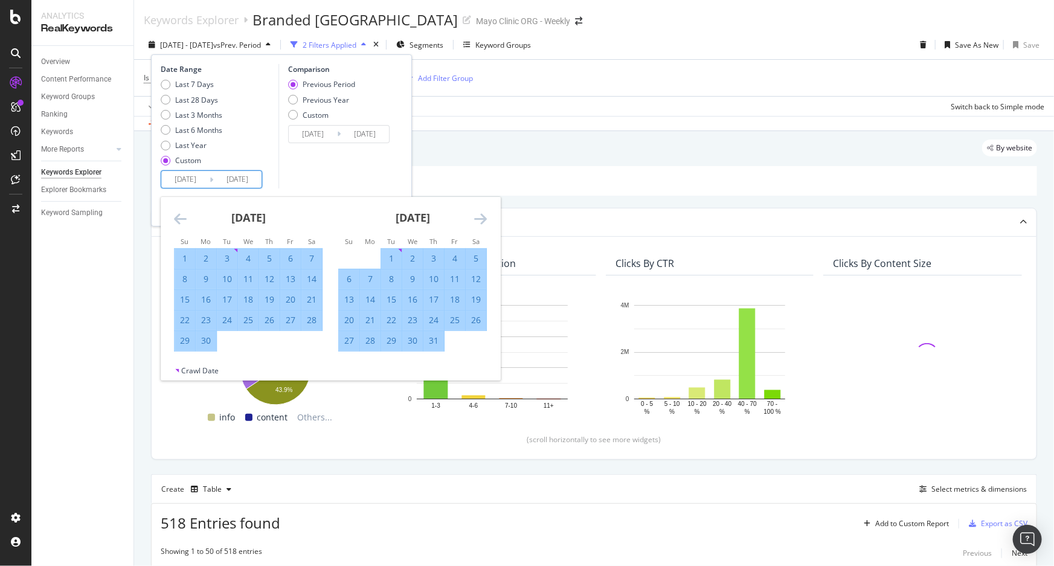
click at [486, 219] on icon "Move forward to switch to the next month." at bounding box center [480, 218] width 13 height 15
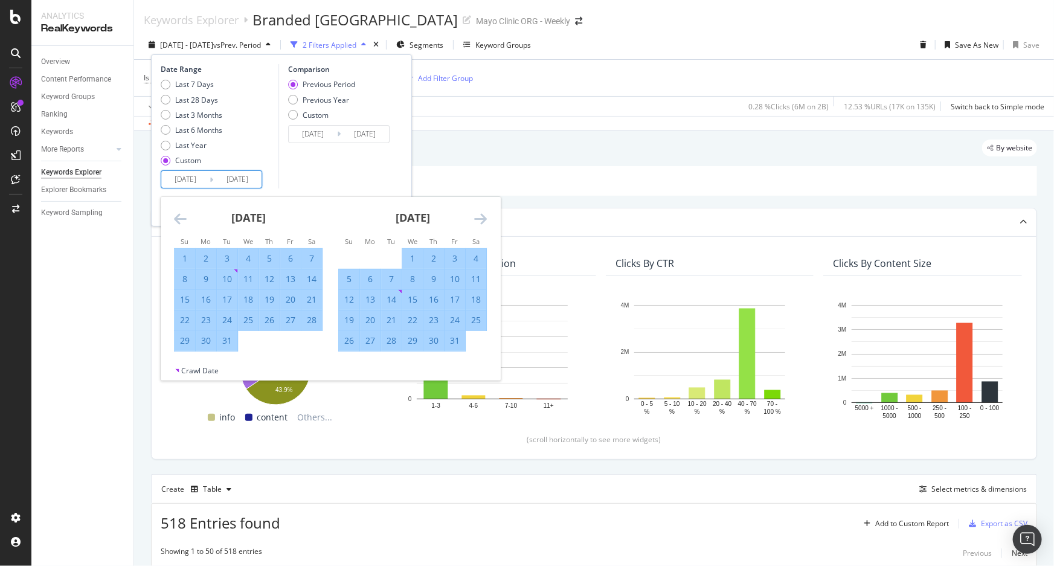
click at [486, 219] on icon "Move forward to switch to the next month." at bounding box center [480, 218] width 13 height 15
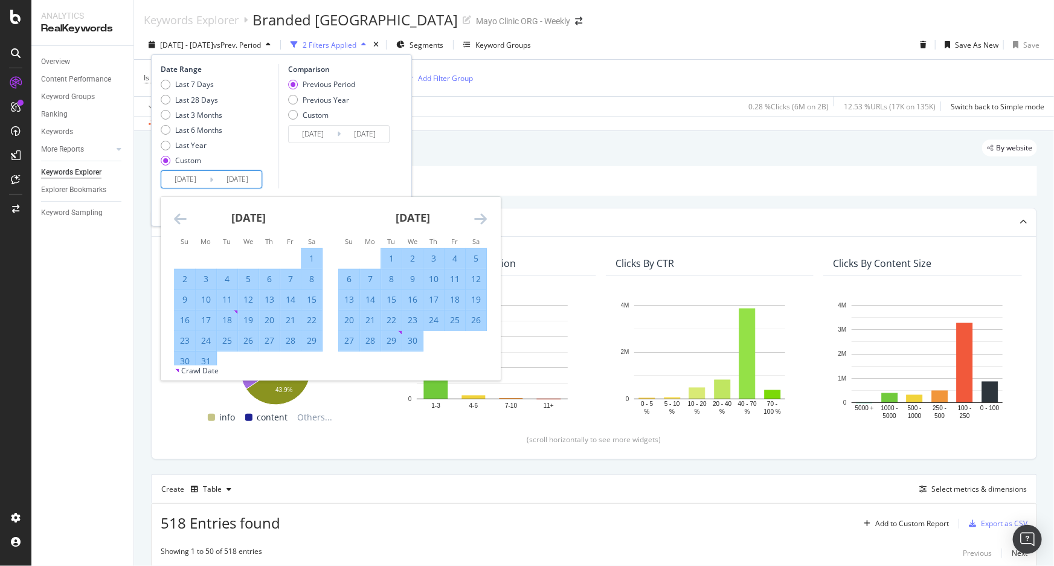
click at [486, 220] on icon "Move forward to switch to the next month." at bounding box center [480, 218] width 13 height 15
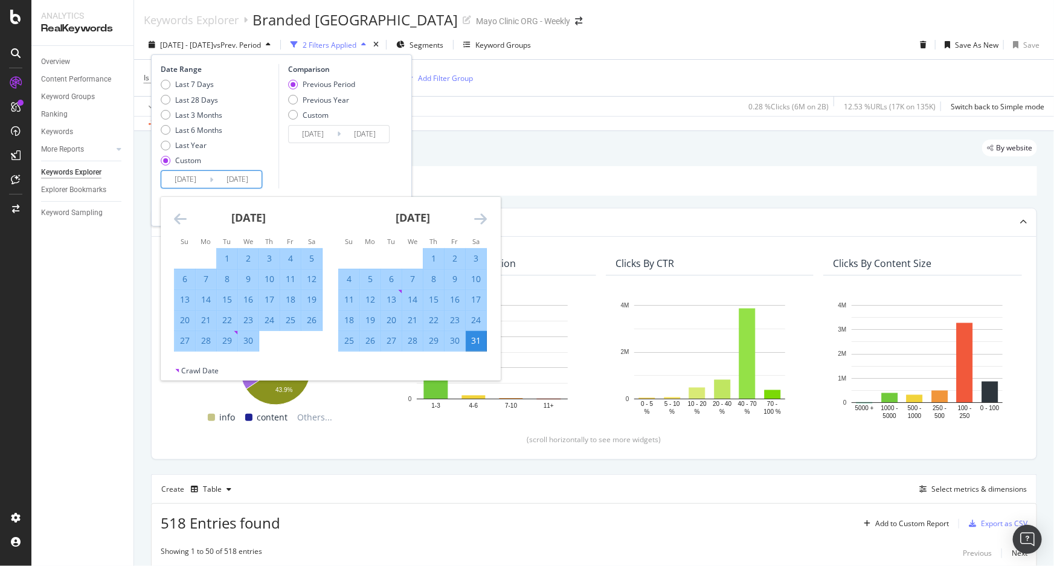
click at [486, 220] on icon "Move forward to switch to the next month." at bounding box center [480, 218] width 13 height 15
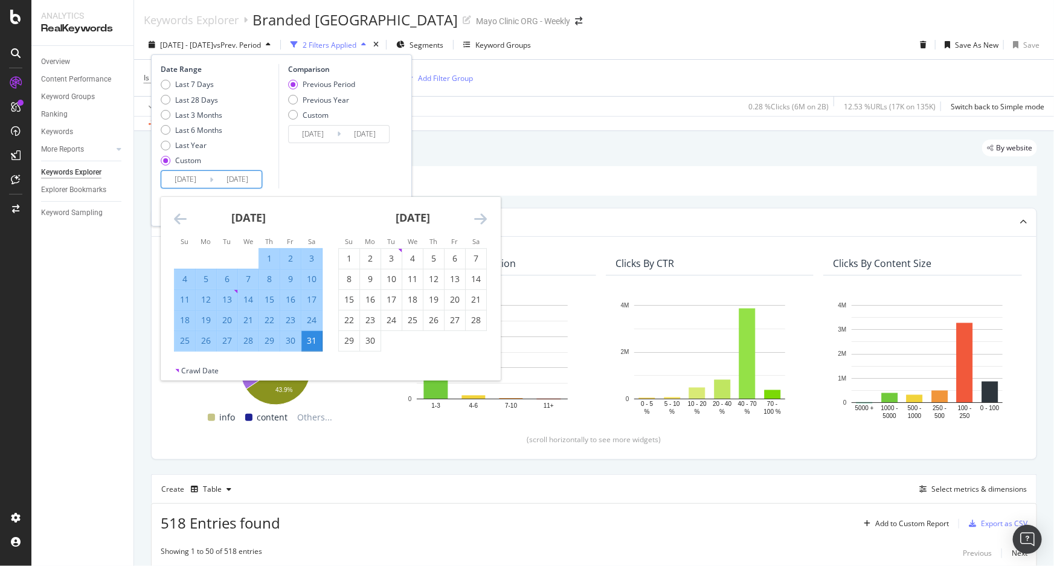
click at [486, 221] on icon "Move forward to switch to the next month." at bounding box center [480, 218] width 13 height 15
click at [486, 222] on icon "Move forward to switch to the next month." at bounding box center [480, 218] width 13 height 15
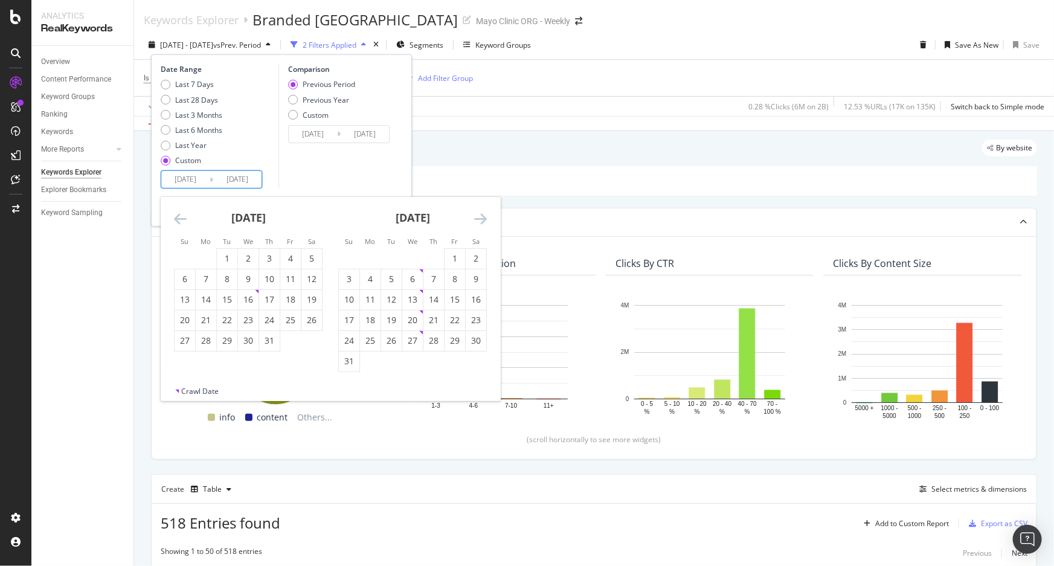
click at [486, 222] on icon "Move forward to switch to the next month." at bounding box center [480, 218] width 13 height 15
click at [209, 338] on div "25" at bounding box center [206, 341] width 21 height 12
type input "[DATE]"
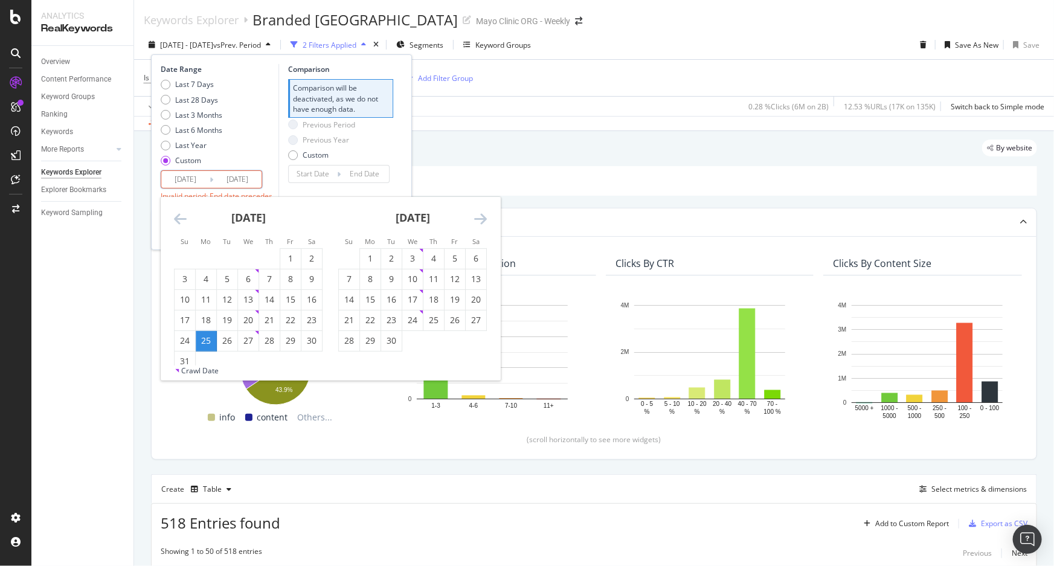
click at [477, 218] on icon "Move forward to switch to the next month." at bounding box center [480, 218] width 13 height 15
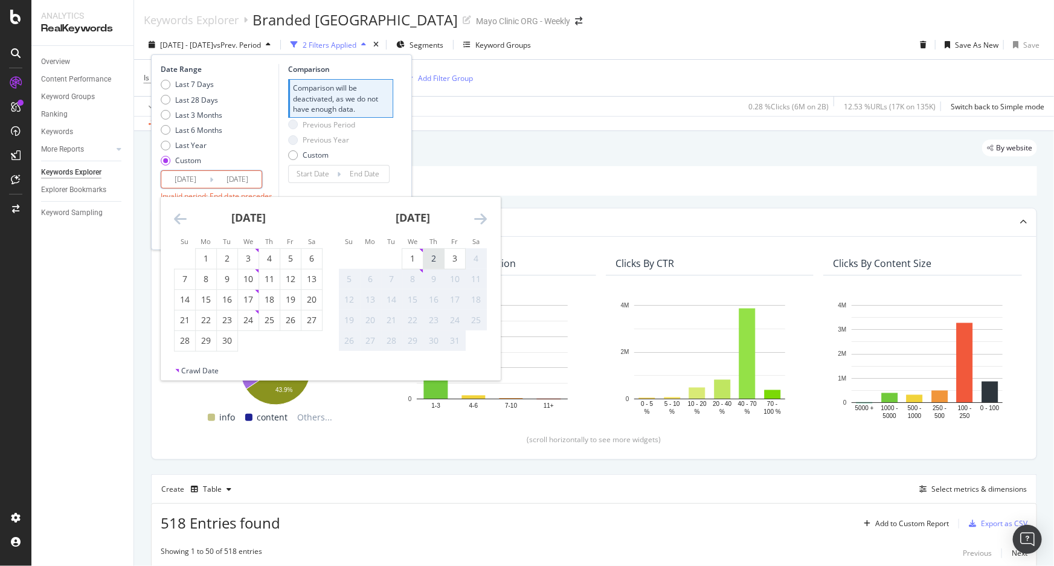
click at [430, 256] on div "2" at bounding box center [434, 259] width 21 height 12
type input "[DATE]"
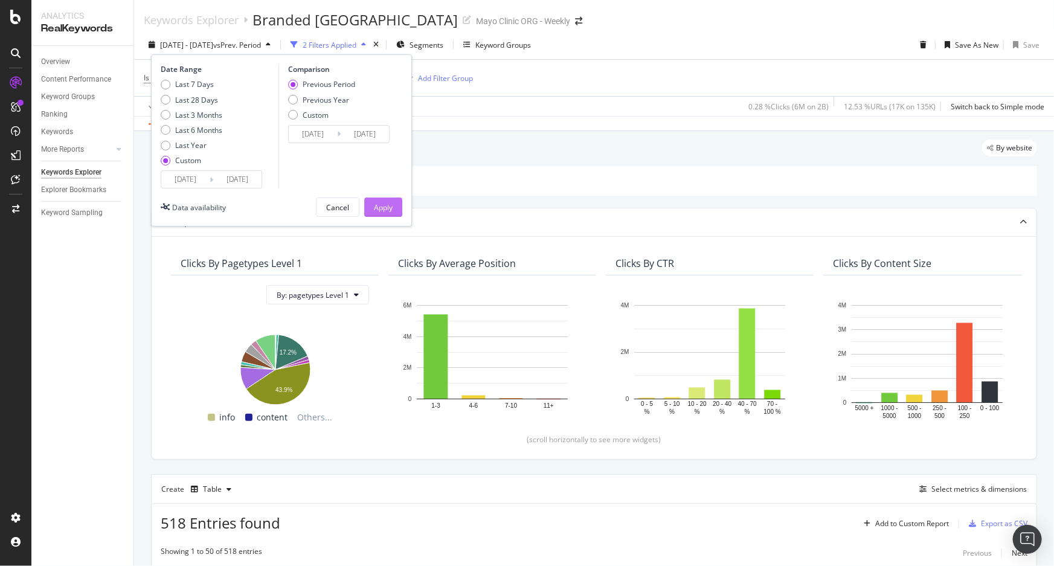
click at [386, 202] on div "Apply" at bounding box center [383, 207] width 19 height 10
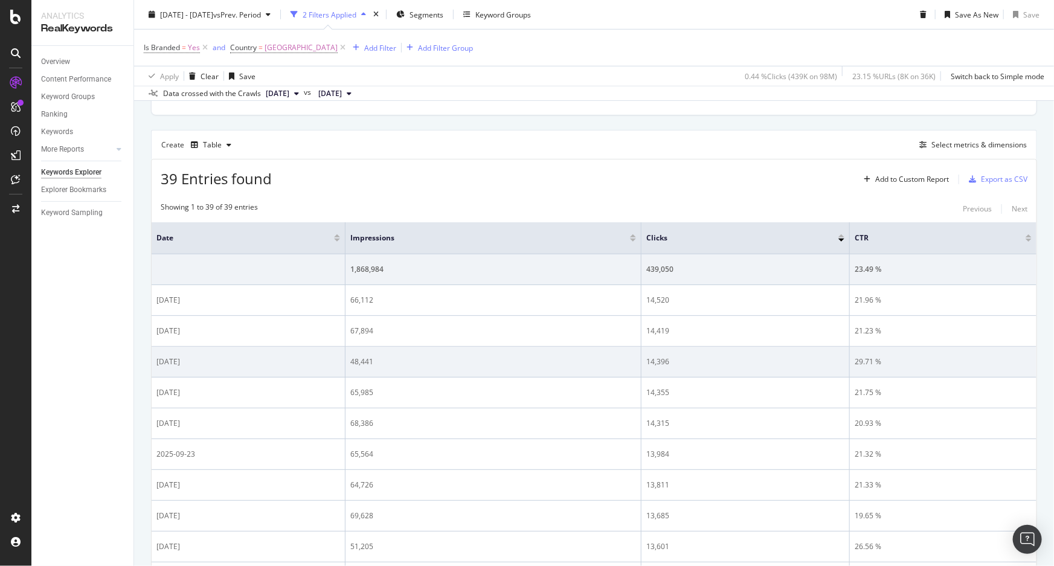
scroll to position [384, 0]
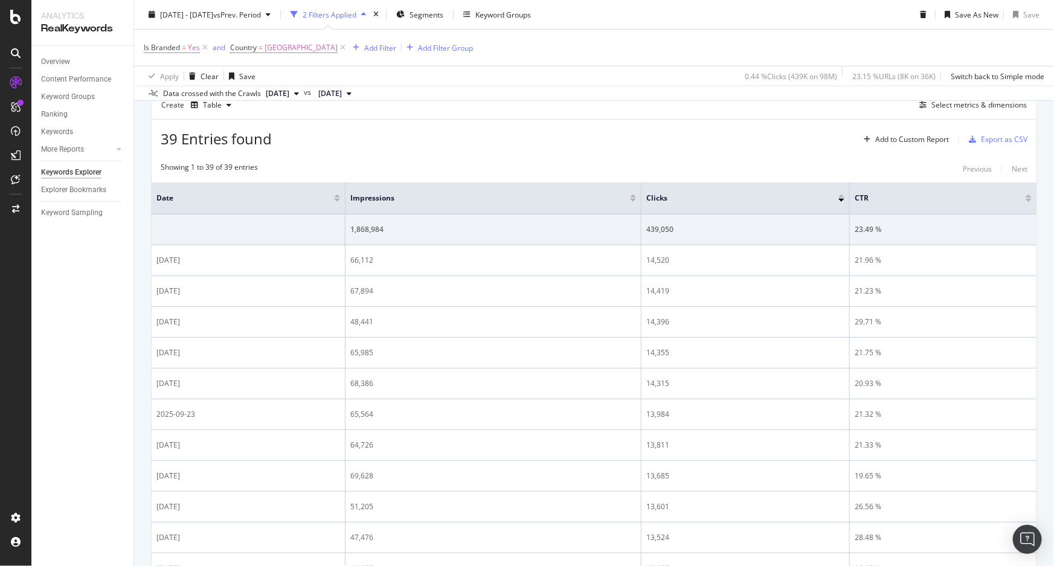
click at [338, 196] on div at bounding box center [337, 196] width 6 height 3
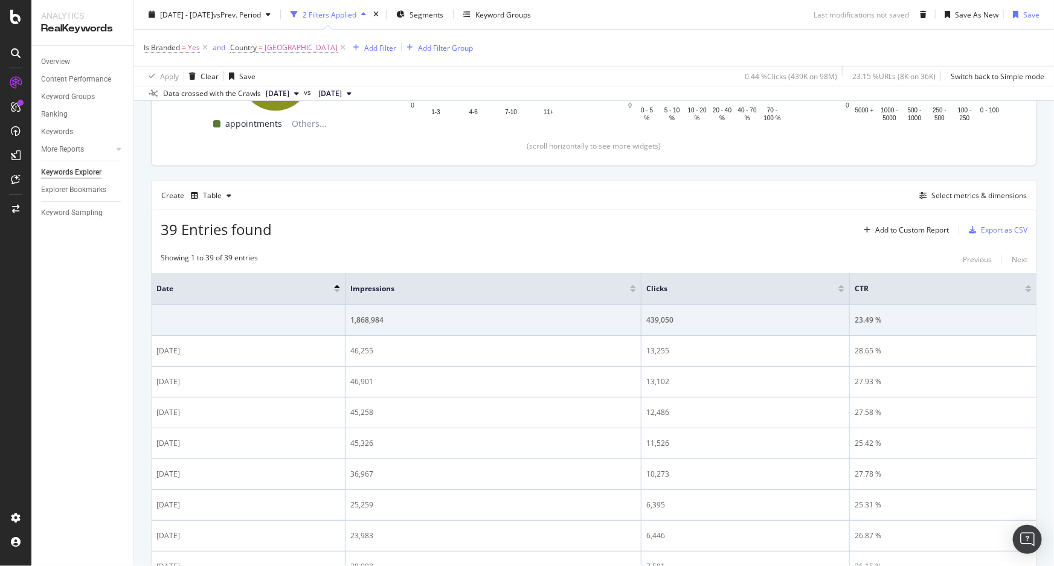
scroll to position [274, 0]
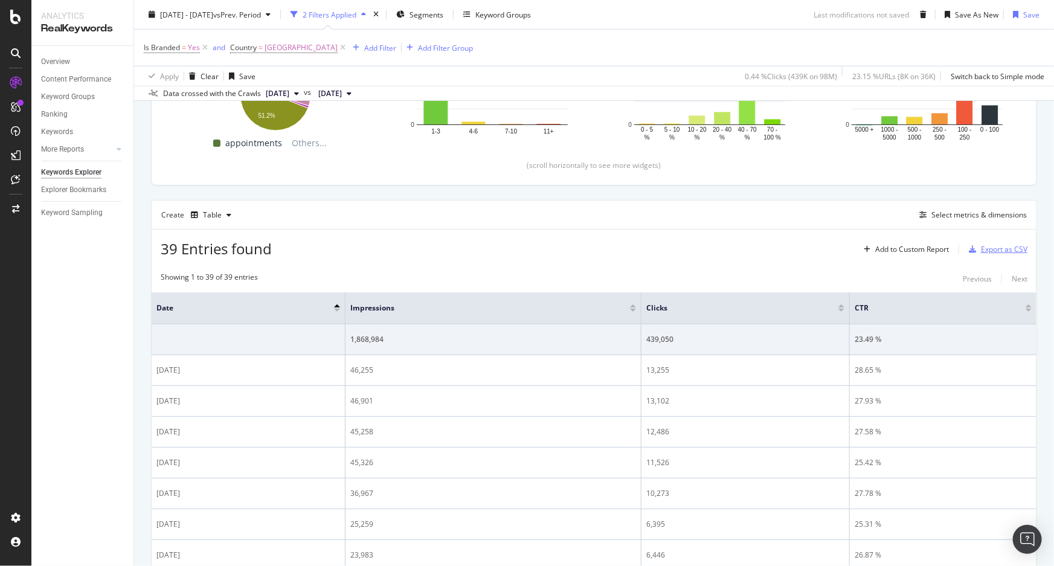
click at [999, 247] on div "Export as CSV" at bounding box center [1004, 249] width 47 height 10
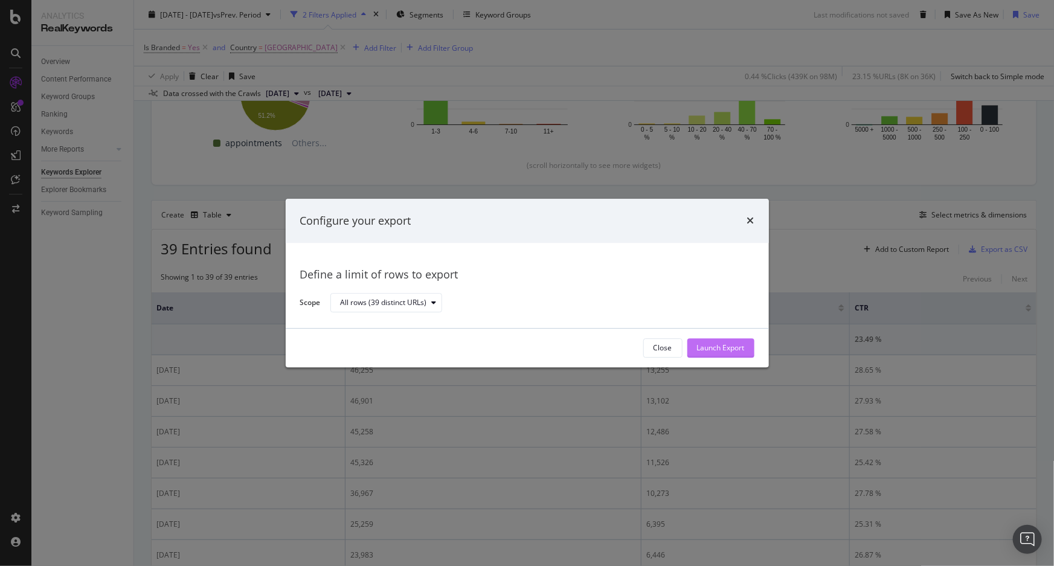
click at [731, 346] on div "Launch Export" at bounding box center [721, 348] width 48 height 10
